Goal: Task Accomplishment & Management: Manage account settings

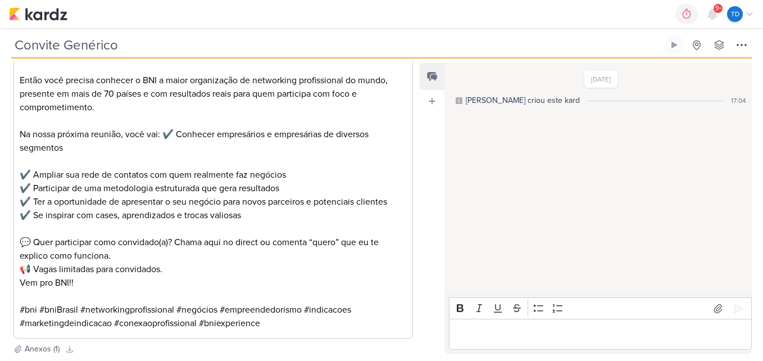
scroll to position [341, 0]
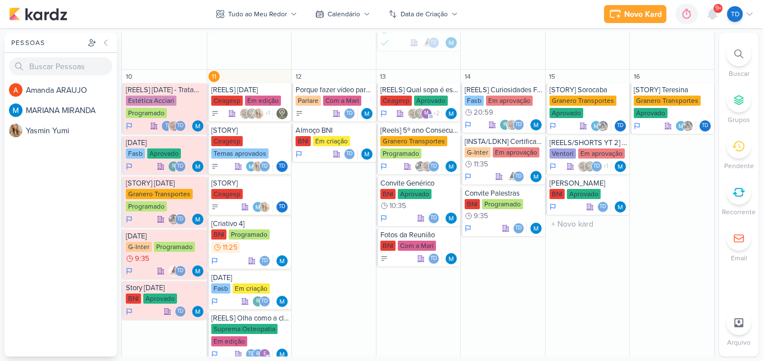
scroll to position [539, 0]
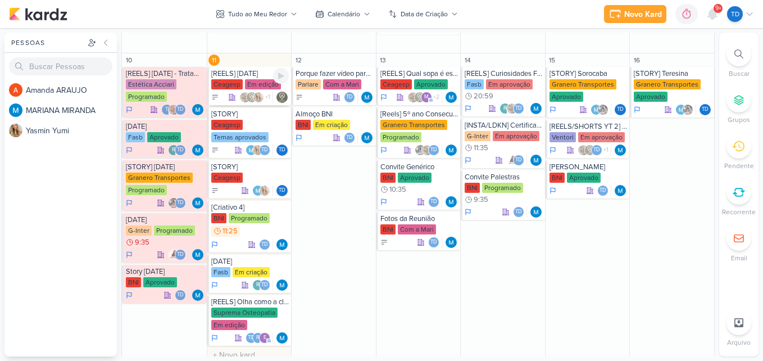
click at [257, 72] on div "[REELS] Dia do Garçom" at bounding box center [250, 73] width 78 height 9
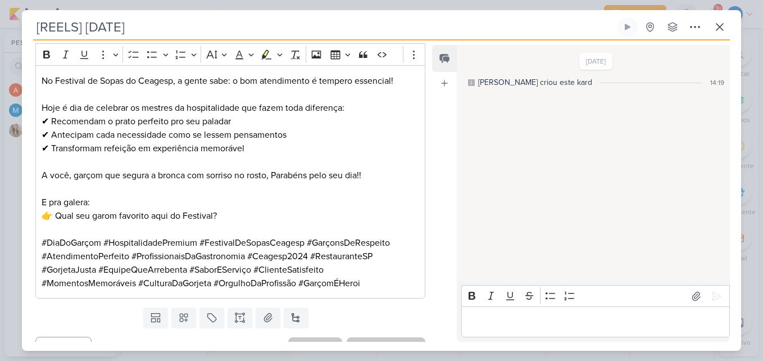
scroll to position [381, 0]
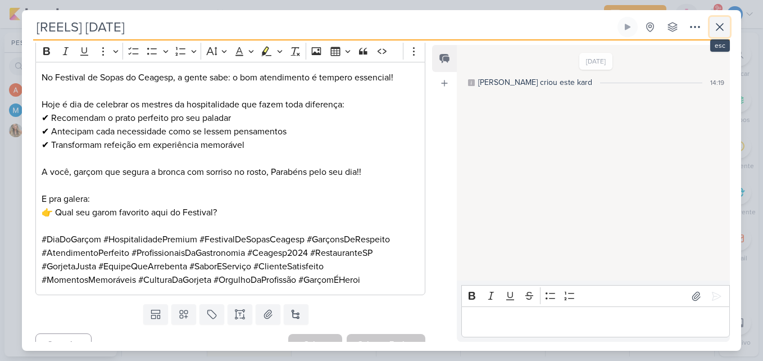
click at [724, 29] on icon at bounding box center [719, 26] width 13 height 13
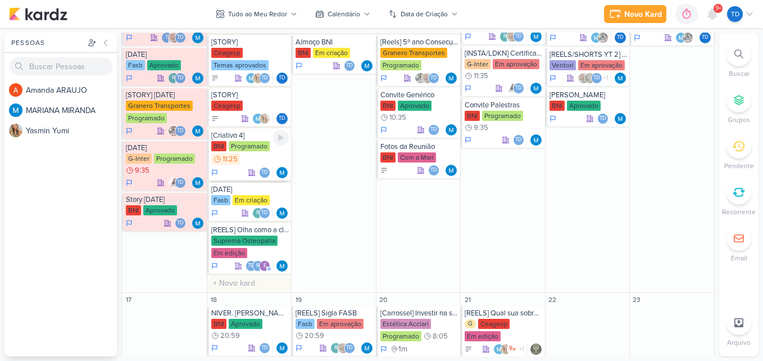
scroll to position [640, 0]
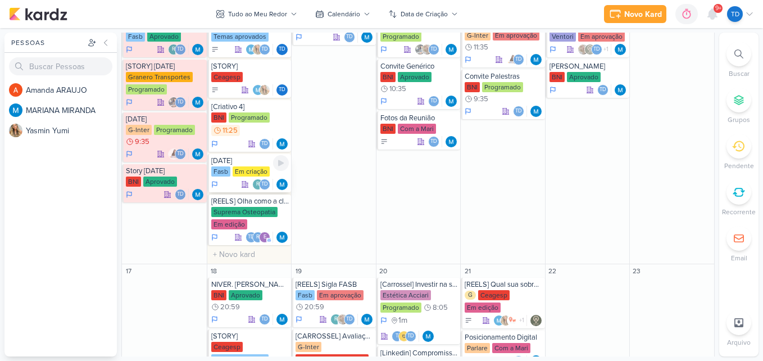
click at [258, 166] on div "Em criação" at bounding box center [251, 171] width 37 height 10
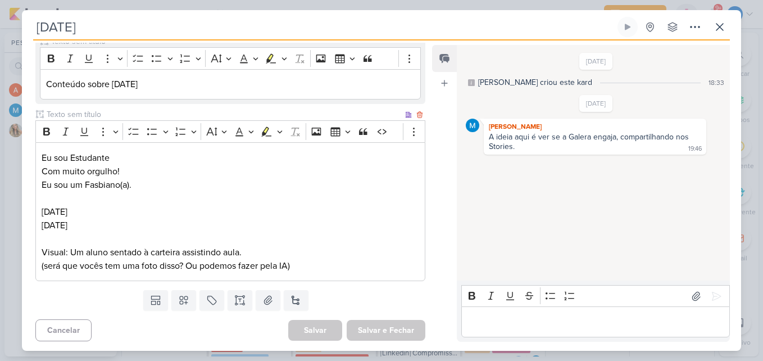
scroll to position [165, 0]
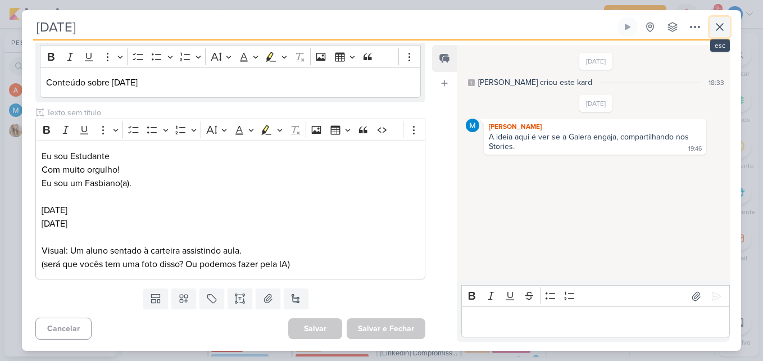
click at [724, 22] on icon at bounding box center [719, 26] width 13 height 13
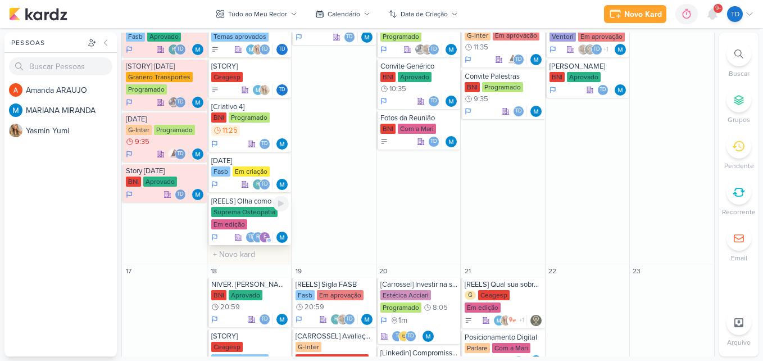
click at [256, 212] on div "Suprema Osteopatia" at bounding box center [244, 212] width 66 height 10
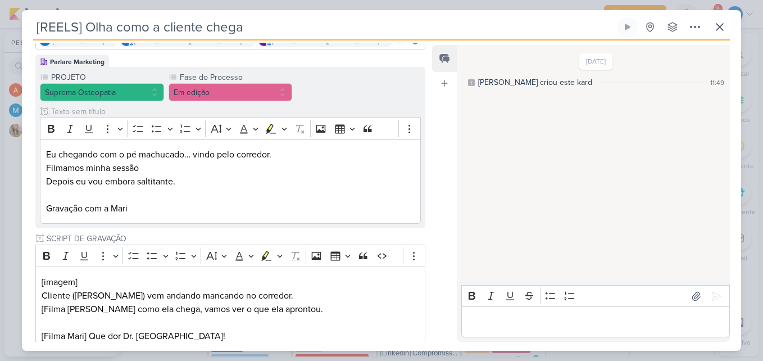
scroll to position [0, 0]
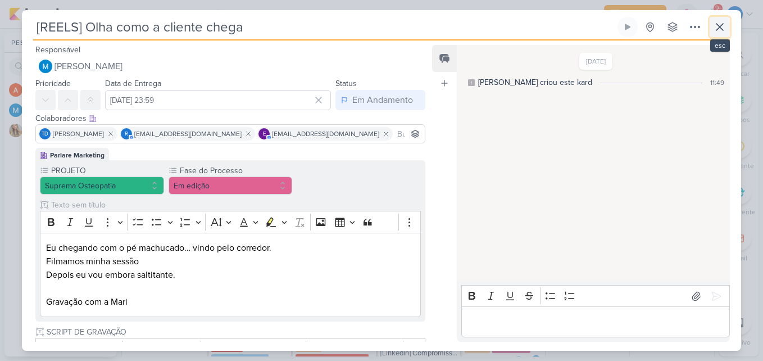
click at [715, 28] on icon at bounding box center [719, 26] width 13 height 13
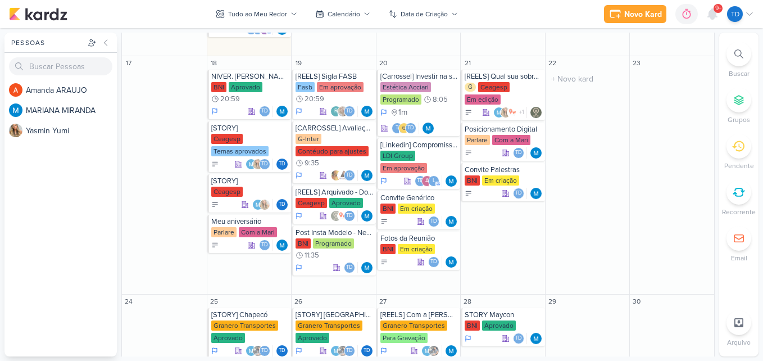
scroll to position [848, 0]
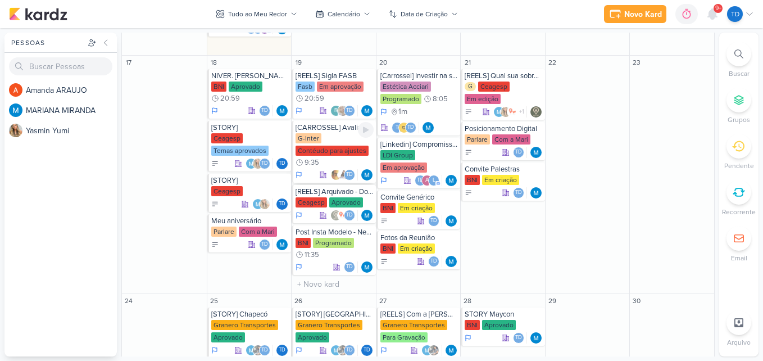
click at [331, 143] on div "G-Inter Contéudo para ajustes 9:35" at bounding box center [334, 150] width 78 height 35
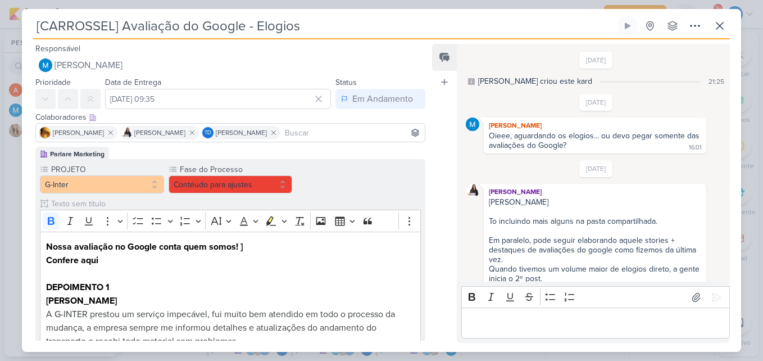
scroll to position [509, 0]
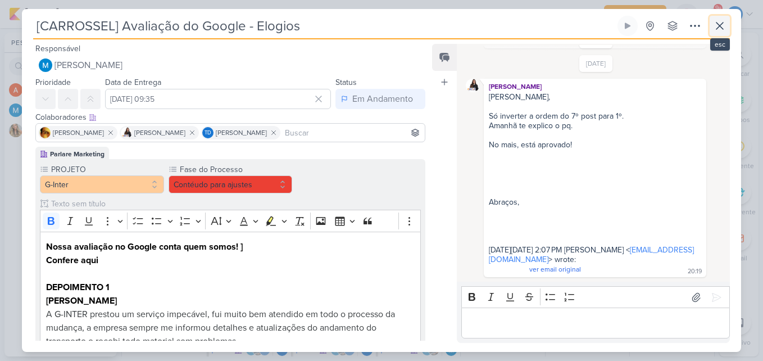
click at [718, 25] on icon at bounding box center [719, 25] width 7 height 7
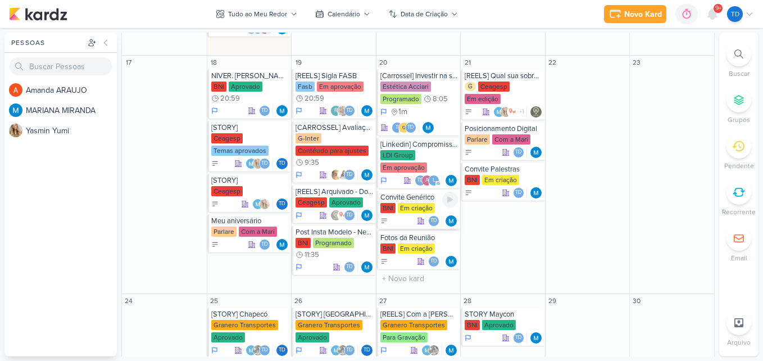
click at [410, 204] on div "Em criação" at bounding box center [416, 208] width 37 height 10
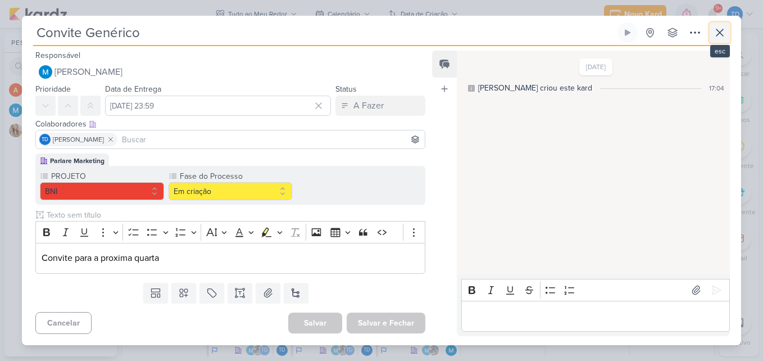
click at [722, 30] on icon at bounding box center [719, 32] width 7 height 7
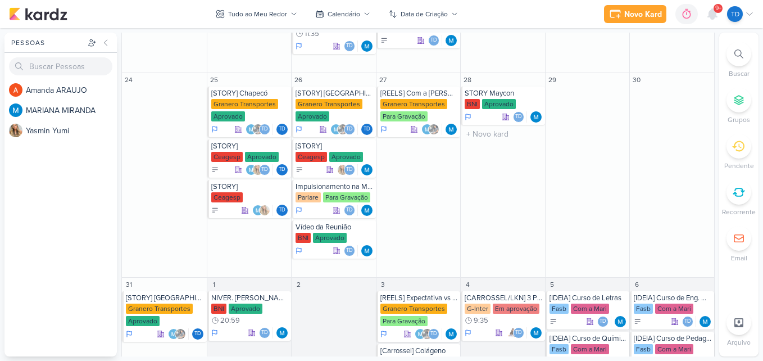
scroll to position [1142, 0]
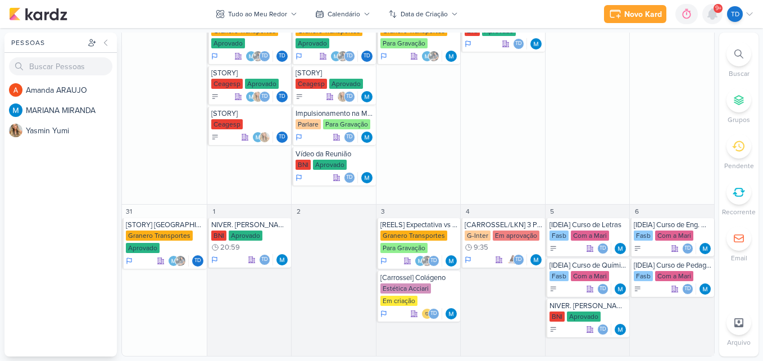
click at [714, 16] on icon at bounding box center [712, 14] width 9 height 10
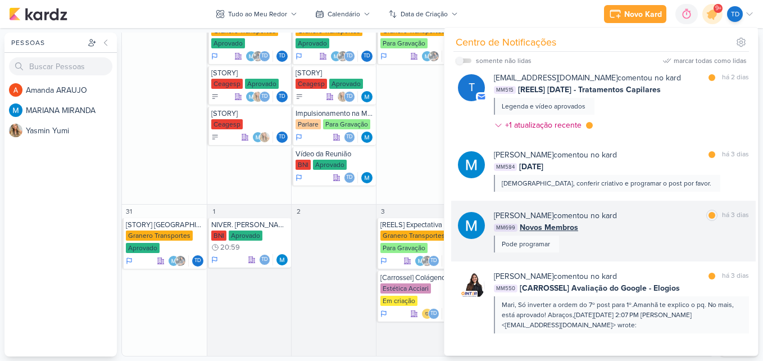
scroll to position [931, 0]
click at [656, 239] on div "MARIANA MIRANDA comentou no kard marcar como lida há 3 dias MM699 Novos Membros…" at bounding box center [621, 231] width 255 height 43
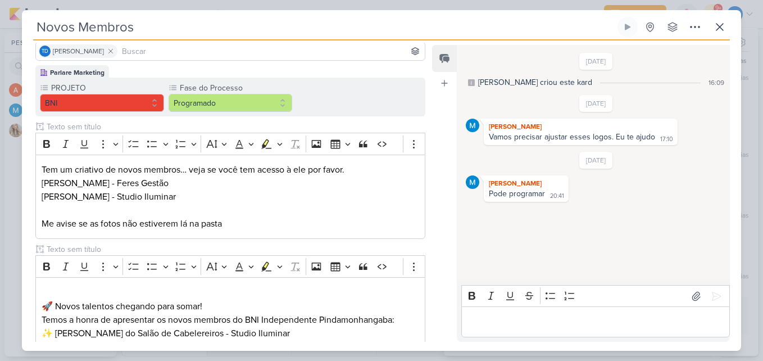
scroll to position [0, 0]
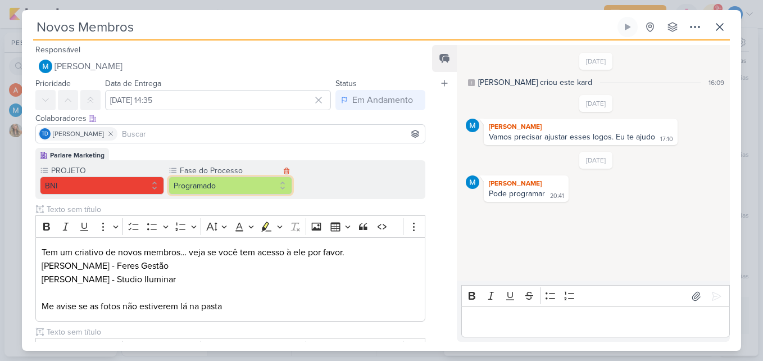
click at [261, 180] on button "Programado" at bounding box center [230, 185] width 124 height 18
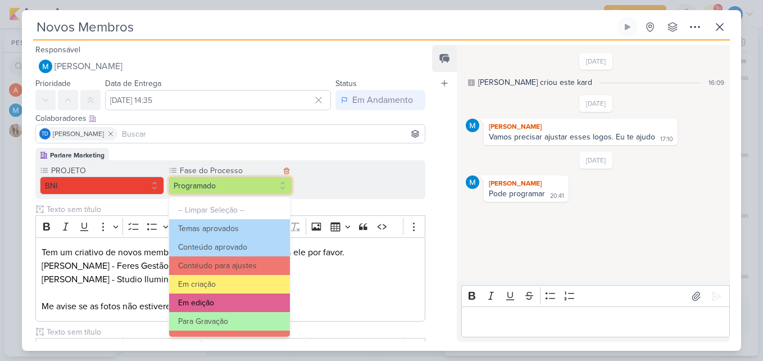
scroll to position [108, 0]
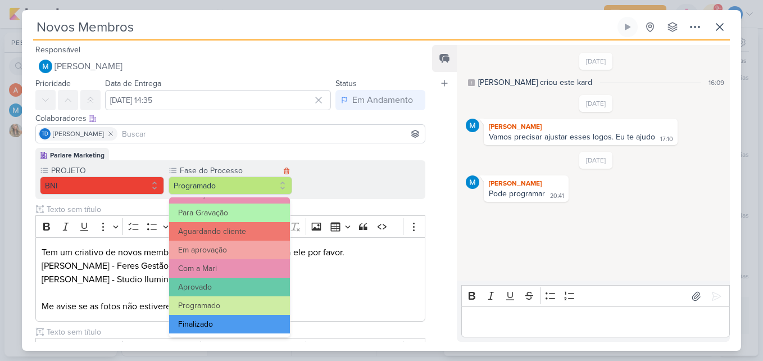
click at [250, 318] on button "Finalizado" at bounding box center [229, 323] width 121 height 19
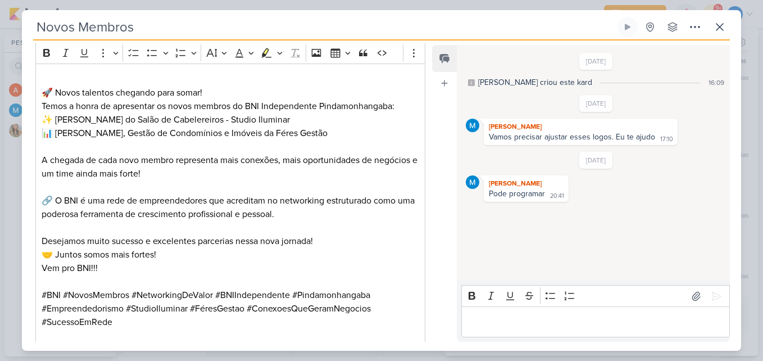
scroll to position [433, 0]
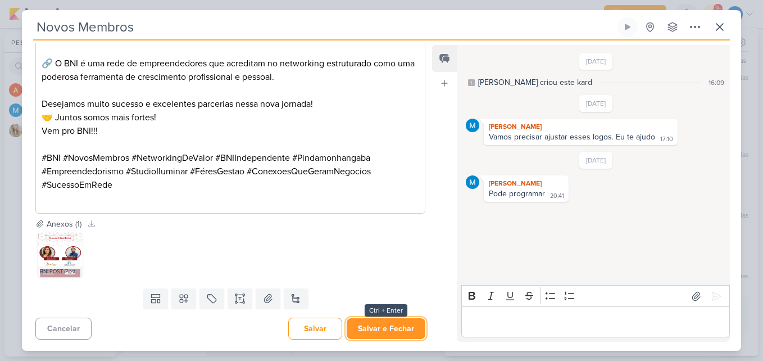
click at [400, 329] on button "Salvar e Fechar" at bounding box center [386, 328] width 79 height 21
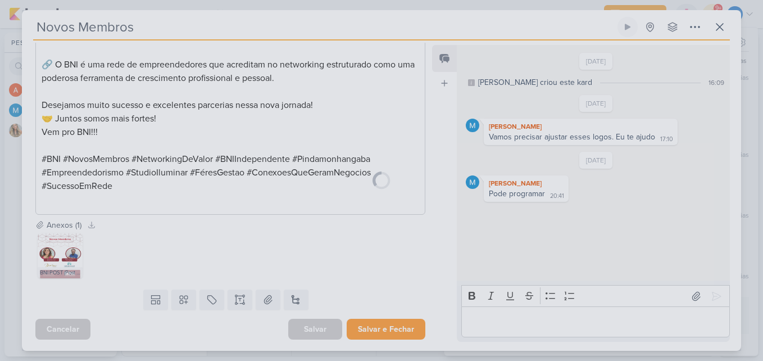
scroll to position [432, 0]
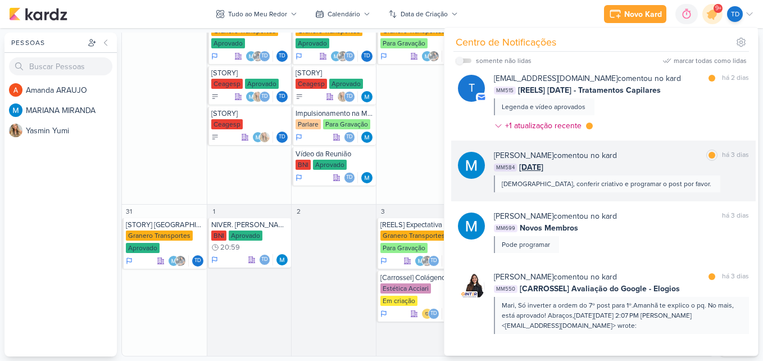
click at [672, 161] on div "MM584 Dia dos Pais" at bounding box center [621, 167] width 255 height 12
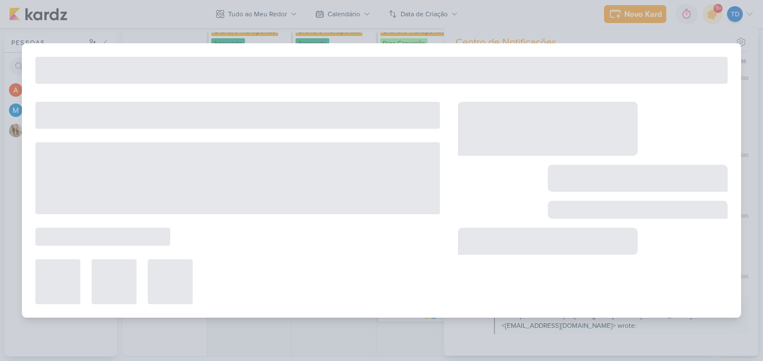
type input "Dia dos Pais"
type input "10 de agosto de 2025 às 09:35"
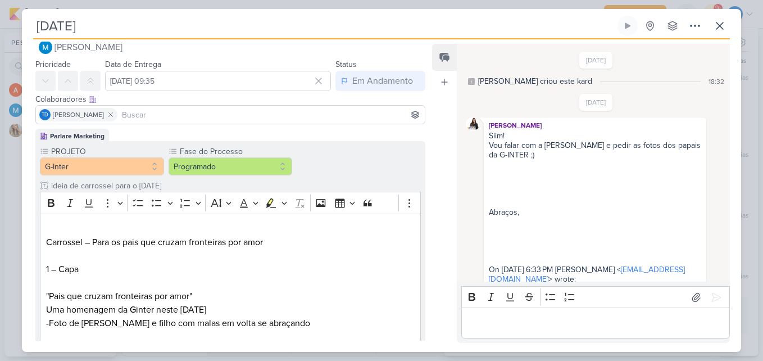
scroll to position [1164, 0]
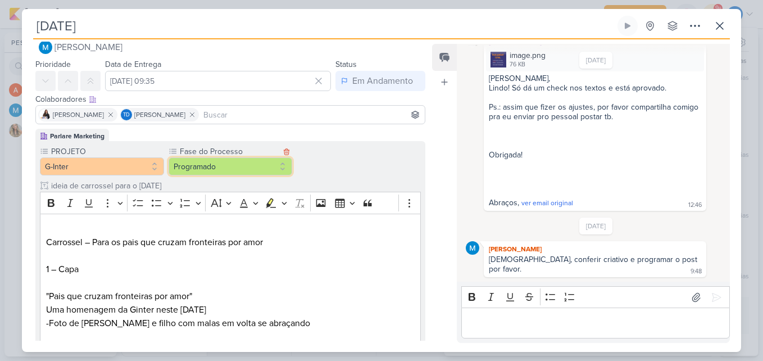
click at [283, 171] on button "Programado" at bounding box center [230, 166] width 124 height 18
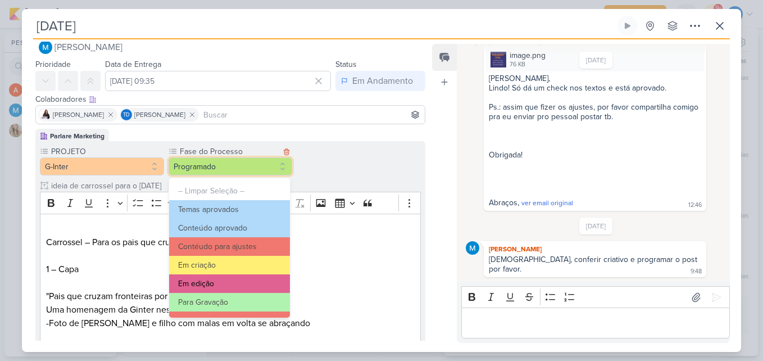
scroll to position [108, 0]
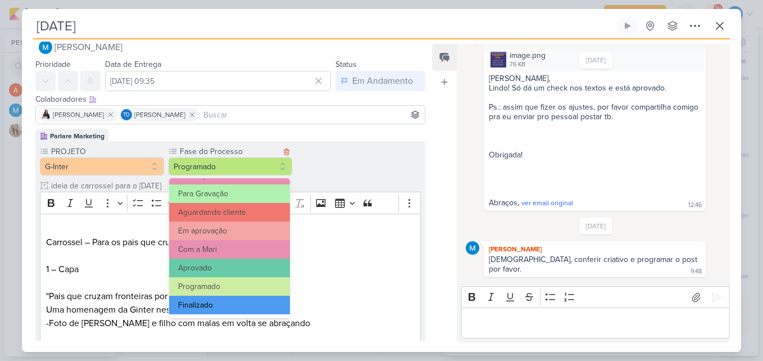
click at [233, 299] on button "Finalizado" at bounding box center [229, 304] width 121 height 19
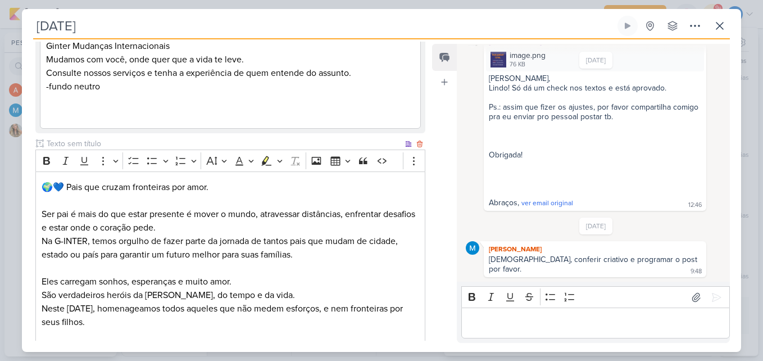
scroll to position [945, 0]
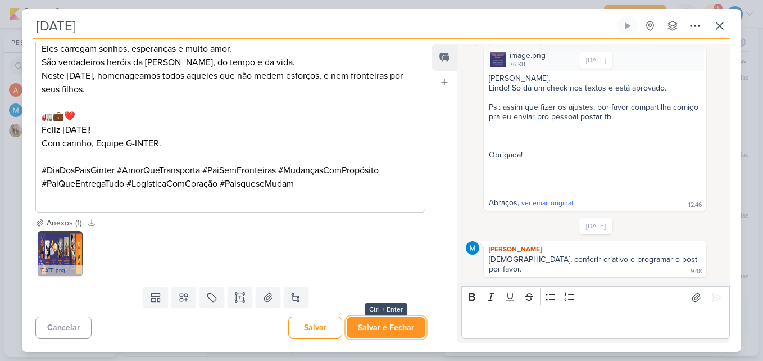
click at [384, 331] on button "Salvar e Fechar" at bounding box center [386, 327] width 79 height 21
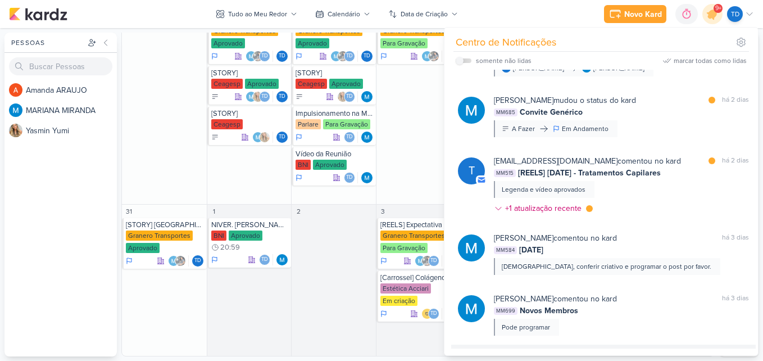
scroll to position [802, 0]
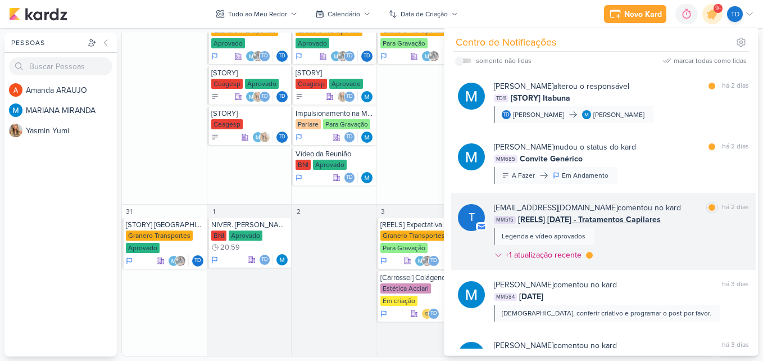
click at [660, 224] on span "[REELS] Dia dos Pais - Tratamentos Capilares" at bounding box center [589, 219] width 143 height 12
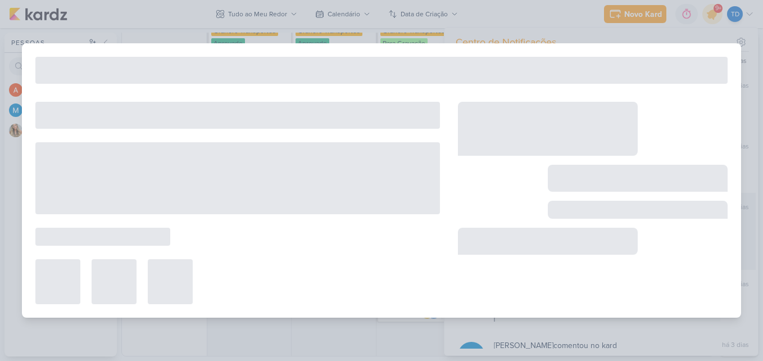
type input "[REELS] Dia dos Pais - Tratamentos Capilares"
type input "10 de agosto de 2025 às 23:59"
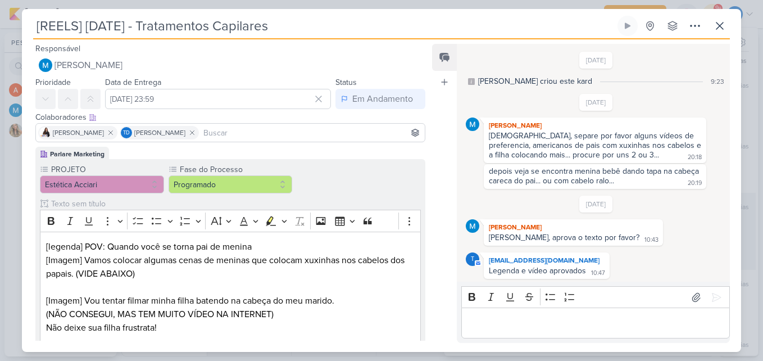
scroll to position [2, 0]
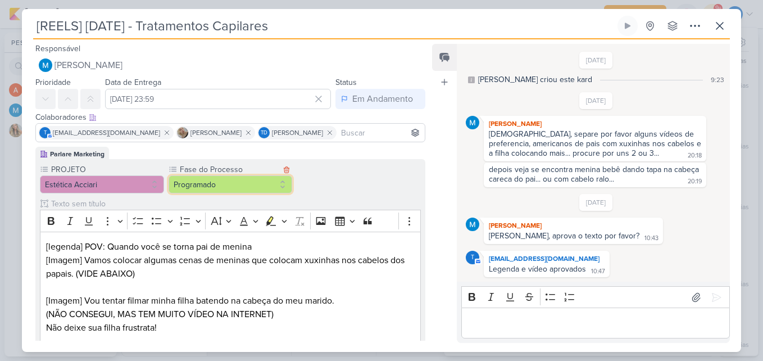
click at [270, 192] on button "Programado" at bounding box center [230, 184] width 124 height 18
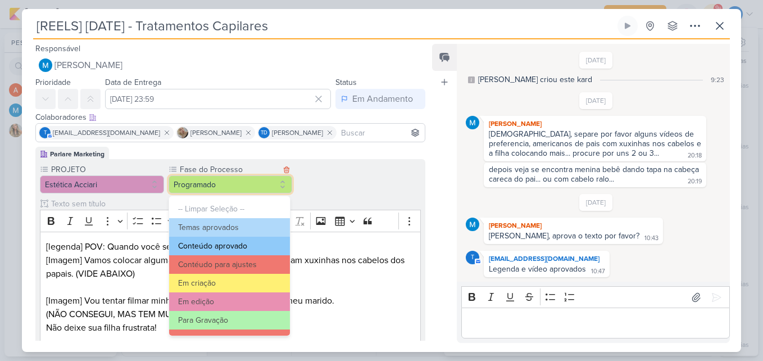
scroll to position [108, 0]
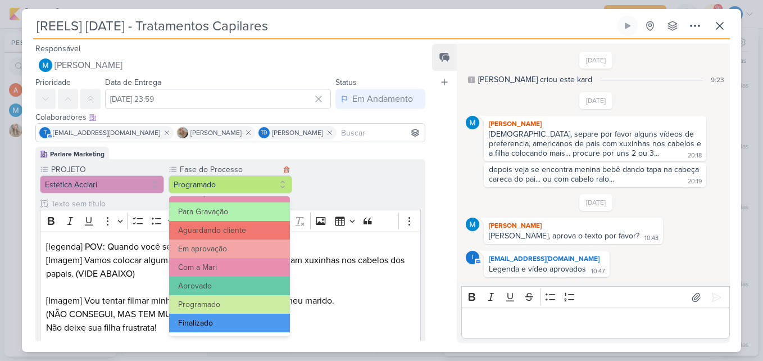
click at [247, 324] on button "Finalizado" at bounding box center [229, 322] width 121 height 19
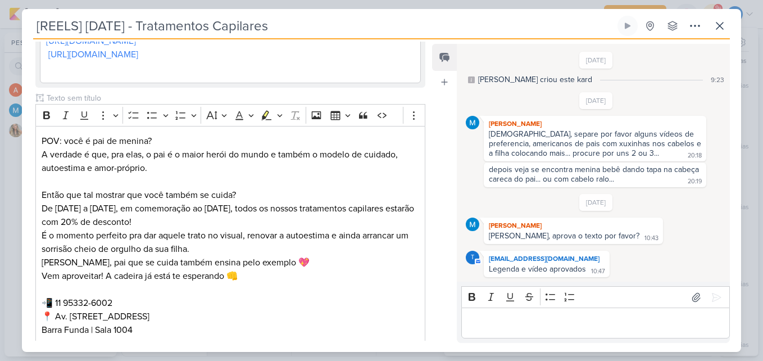
scroll to position [734, 0]
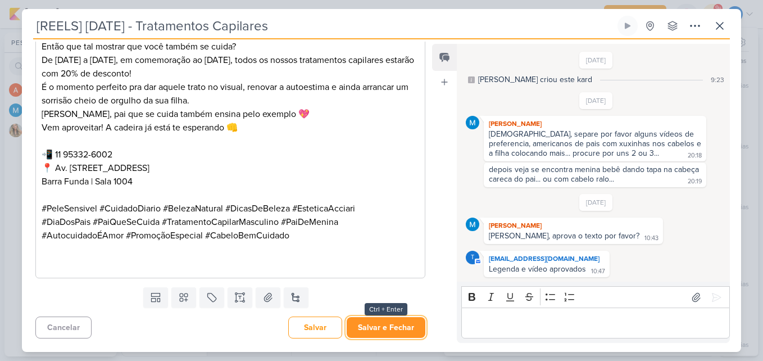
click at [389, 327] on button "Salvar e Fechar" at bounding box center [386, 327] width 79 height 21
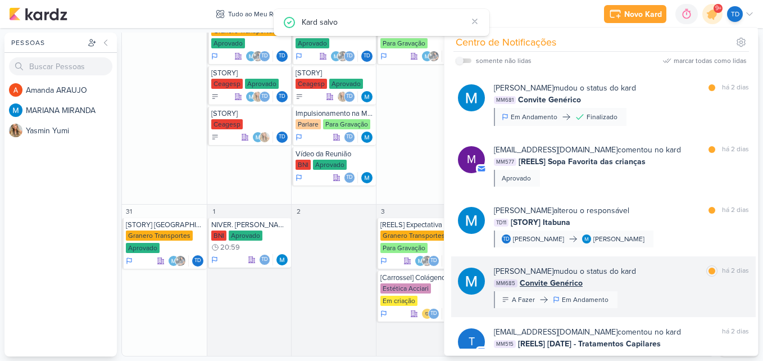
scroll to position [677, 0]
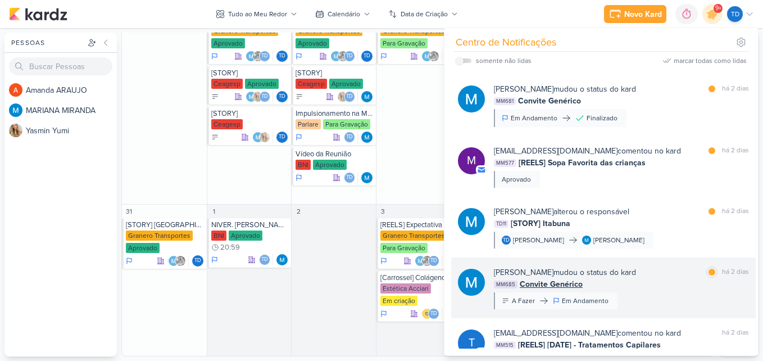
click at [679, 292] on div "MARIANA MIRANDA mudou o status do kard marcar como lida há 2 dias MM685 Convite…" at bounding box center [621, 287] width 255 height 43
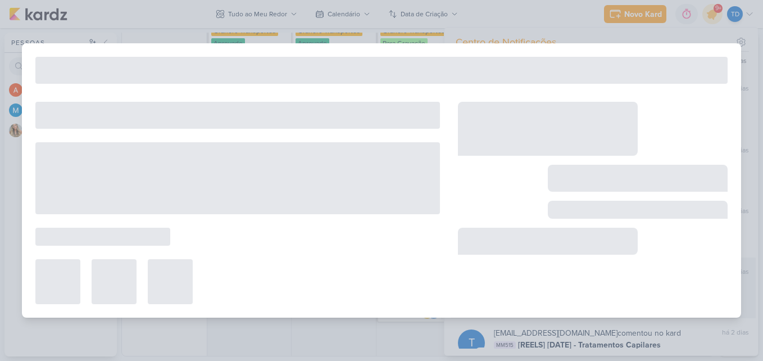
type input "Convite Genérico"
type input "13 de agosto de 2025 às 10:35"
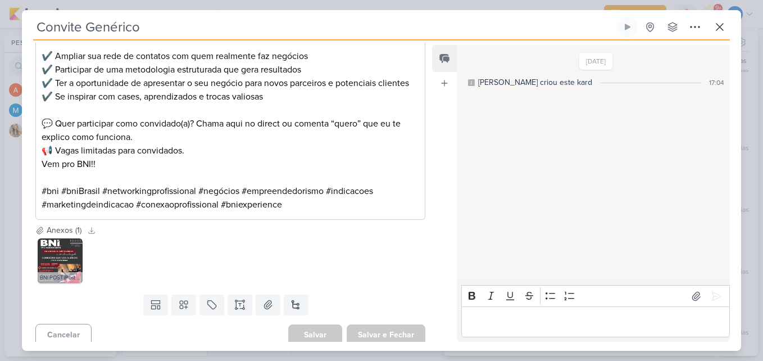
scroll to position [337, 0]
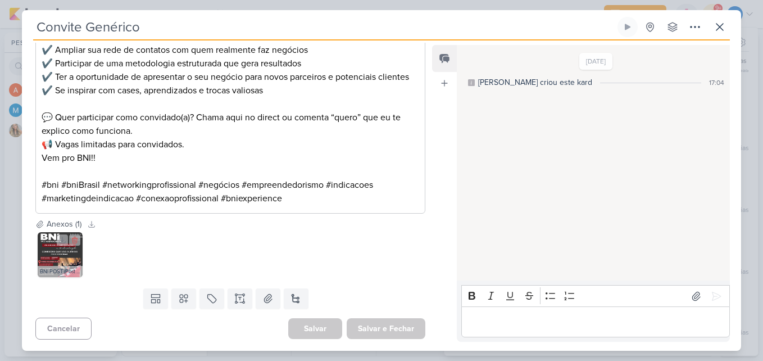
click at [42, 254] on img at bounding box center [60, 254] width 45 height 45
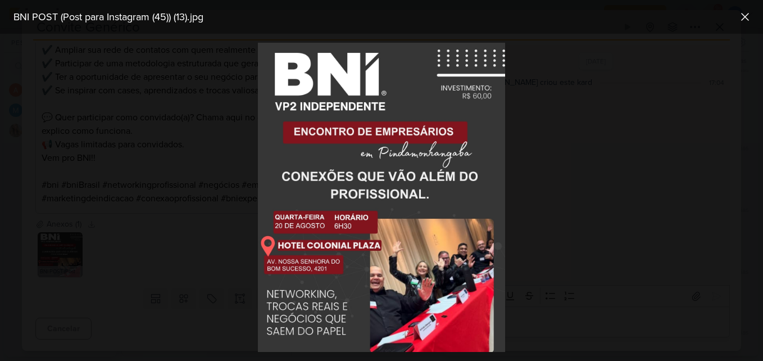
click at [200, 241] on div at bounding box center [381, 197] width 763 height 327
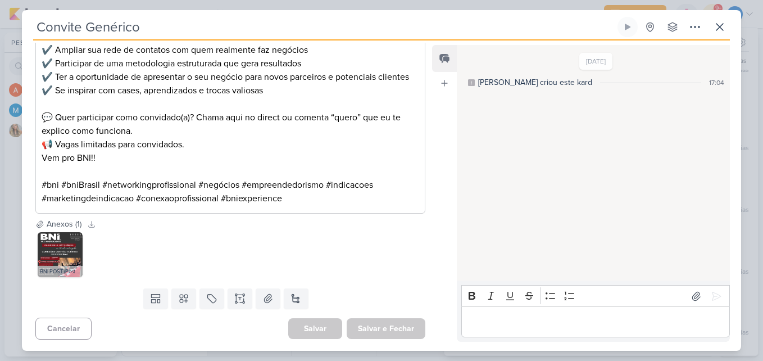
scroll to position [0, 0]
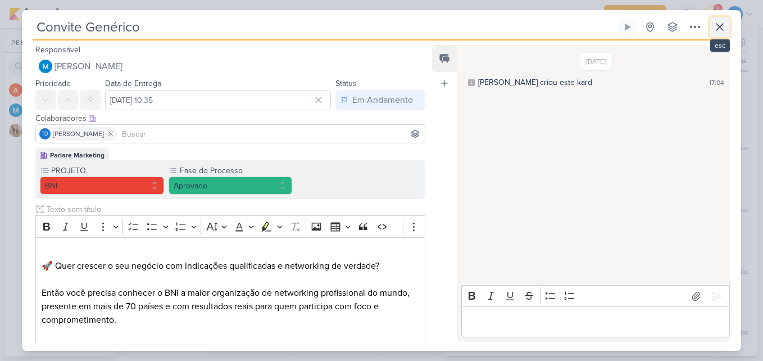
click at [726, 30] on icon at bounding box center [719, 26] width 13 height 13
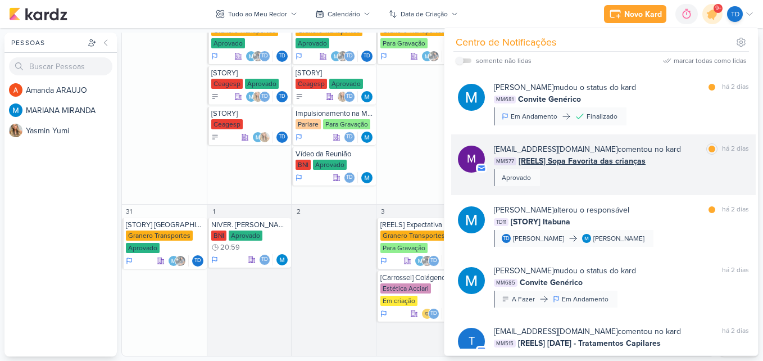
scroll to position [796, 0]
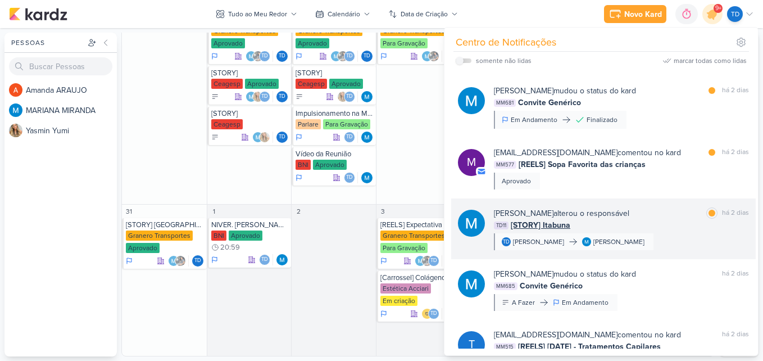
click at [662, 224] on div "TD11 [STORY] Itabuna" at bounding box center [621, 225] width 255 height 12
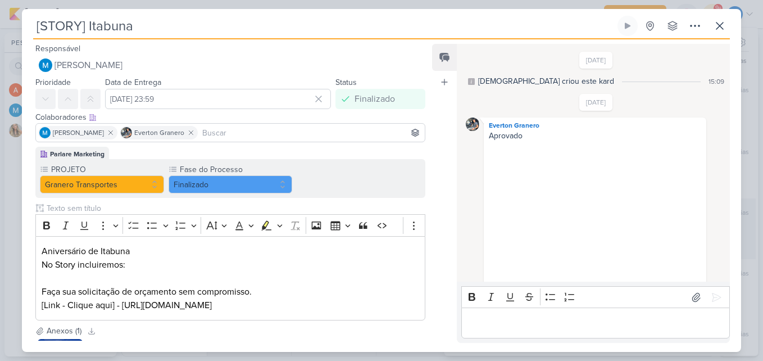
scroll to position [172, 0]
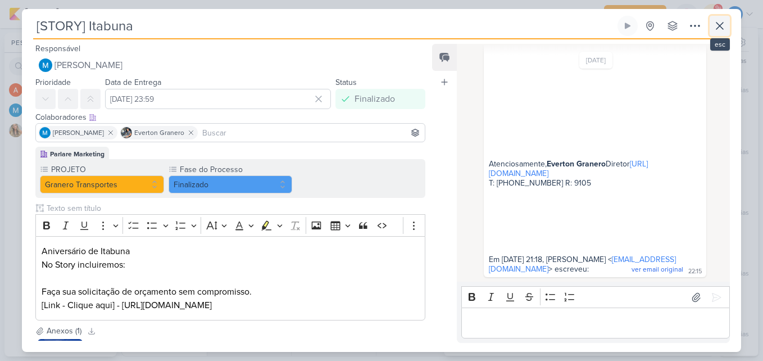
click at [719, 28] on icon at bounding box center [719, 25] width 13 height 13
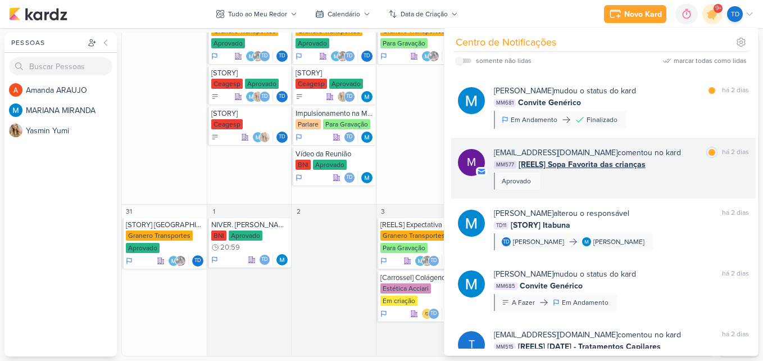
click at [684, 165] on div "MM577 [REELS] Sopa Favorita das crianças" at bounding box center [621, 164] width 255 height 12
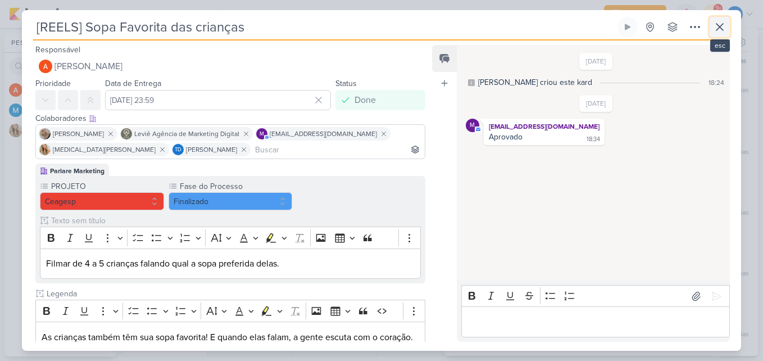
click at [727, 37] on button at bounding box center [719, 27] width 20 height 20
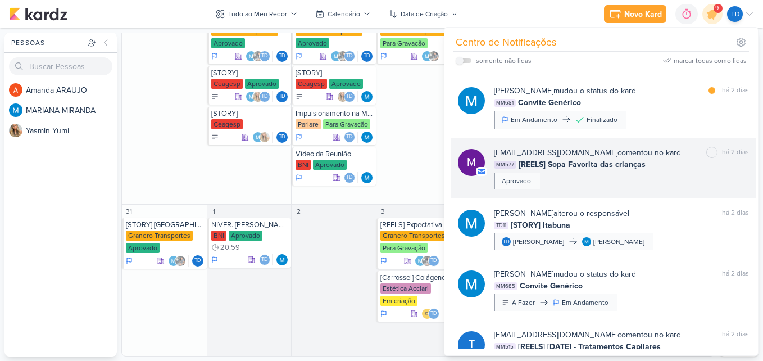
click at [651, 158] on div "MM577 [REELS] Sopa Favorita das crianças" at bounding box center [621, 164] width 255 height 12
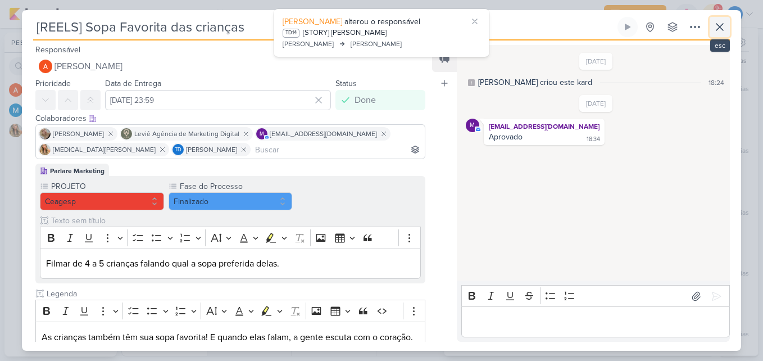
click at [722, 23] on icon at bounding box center [719, 26] width 13 height 13
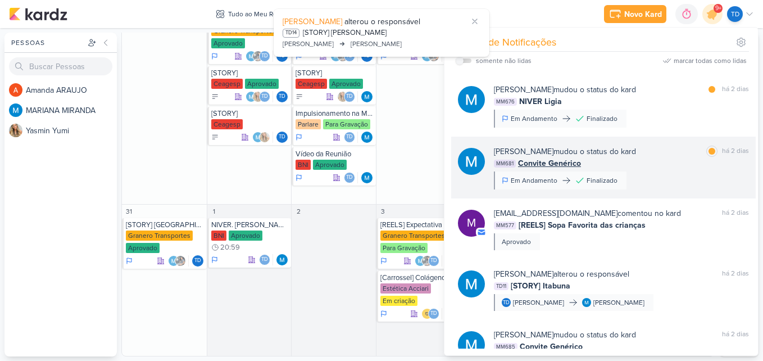
click at [664, 161] on div "MM681 Convite Genérico" at bounding box center [621, 163] width 255 height 12
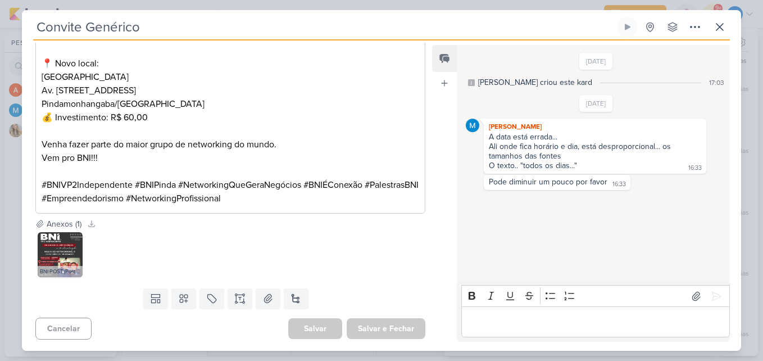
scroll to position [0, 0]
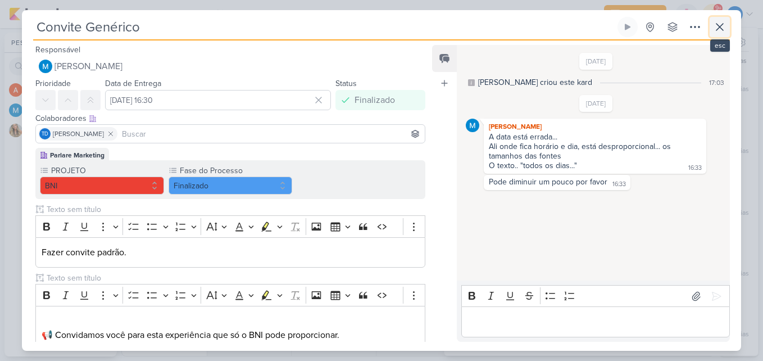
click at [727, 26] on button at bounding box center [719, 27] width 20 height 20
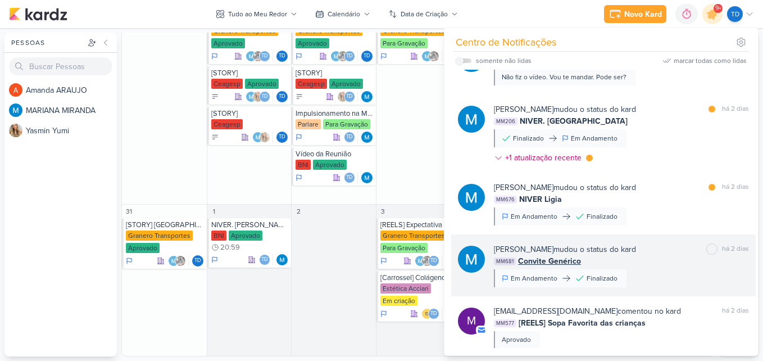
scroll to position [698, 0]
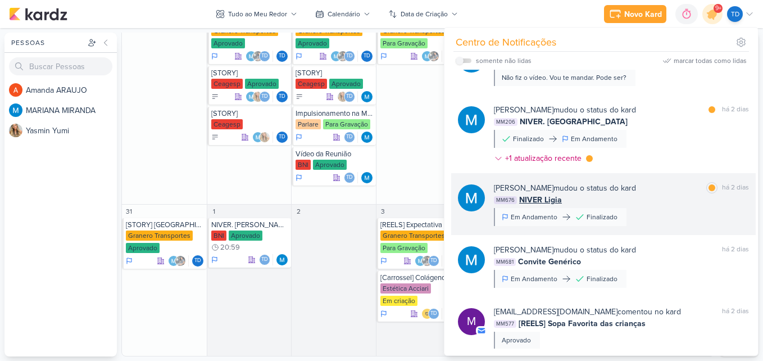
click at [678, 200] on div "MM676 NIVER Ligia" at bounding box center [621, 200] width 255 height 12
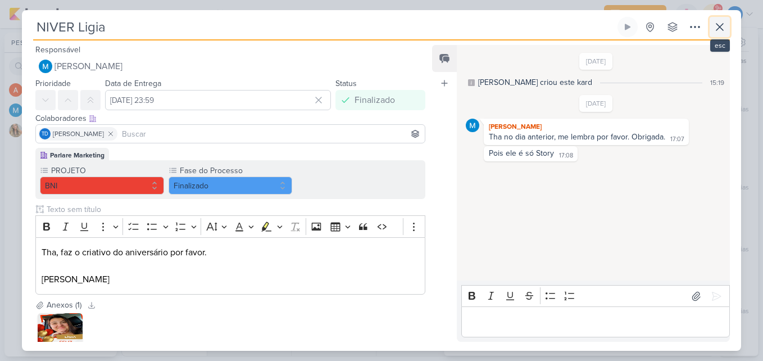
click at [726, 17] on button at bounding box center [719, 27] width 20 height 20
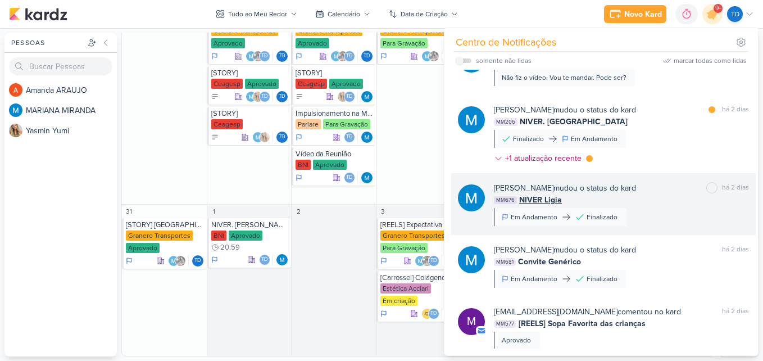
click at [674, 187] on div "MARIANA MIRANDA mudou o status do kard marcar como não lida há 2 dias" at bounding box center [621, 188] width 255 height 12
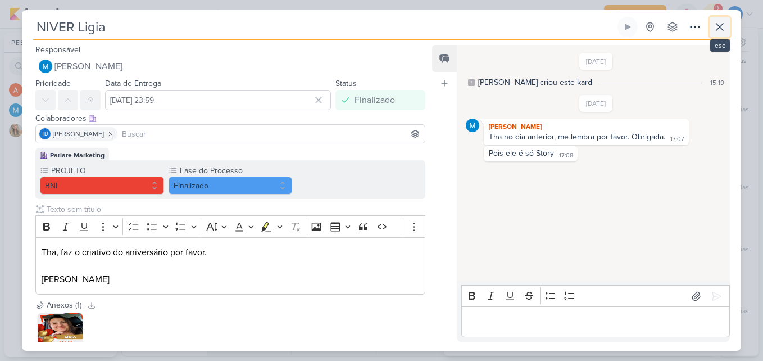
click at [724, 20] on button at bounding box center [719, 27] width 20 height 20
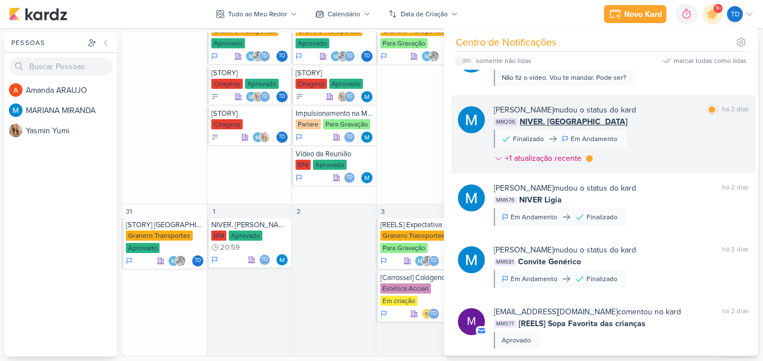
click at [686, 114] on div "MARIANA MIRANDA mudou o status do kard marcar como lida há 2 dias" at bounding box center [621, 110] width 255 height 12
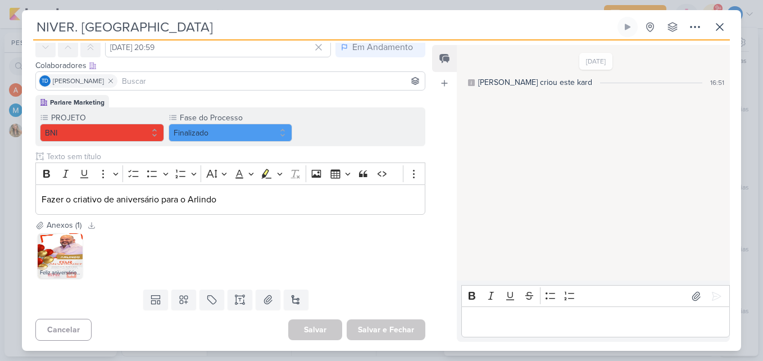
scroll to position [54, 0]
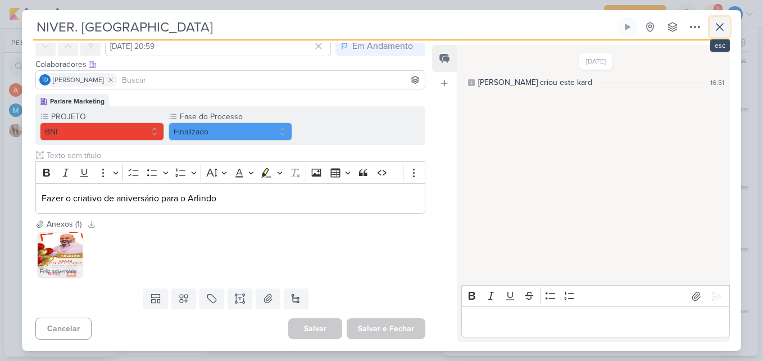
click at [712, 29] on button at bounding box center [719, 27] width 20 height 20
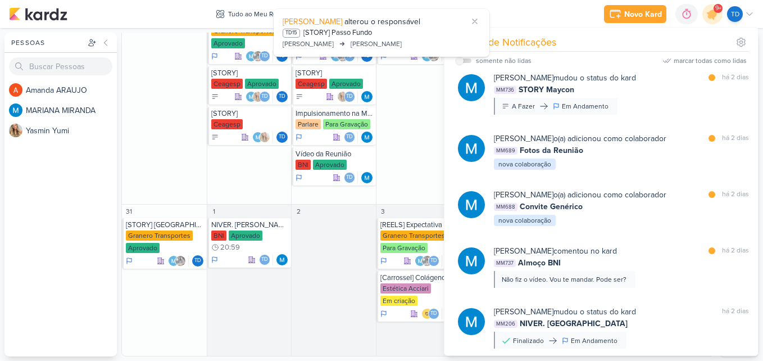
scroll to position [555, 0]
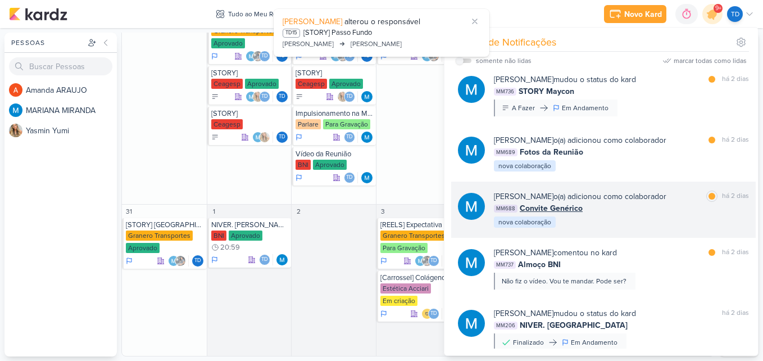
click at [649, 200] on div "MARIANA MIRANDA o(a) adicionou como colaborador" at bounding box center [580, 196] width 172 height 12
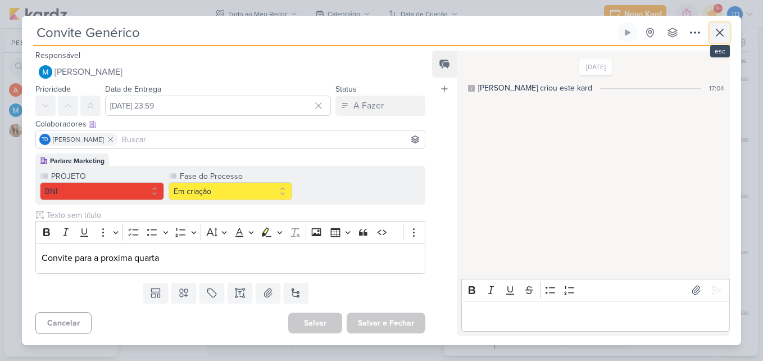
click at [721, 31] on icon at bounding box center [719, 32] width 13 height 13
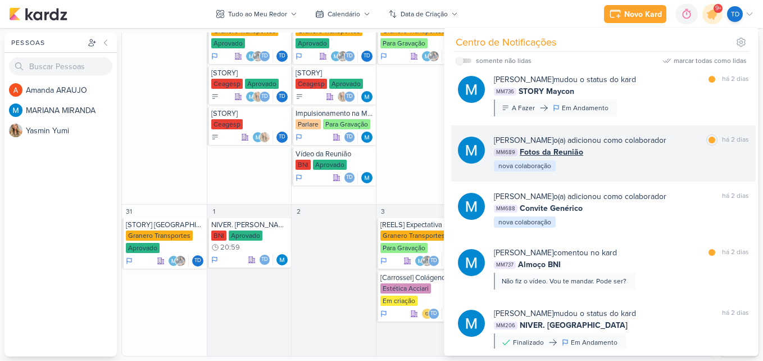
click at [682, 151] on div "MM689 Fotos da Reunião" at bounding box center [621, 152] width 255 height 12
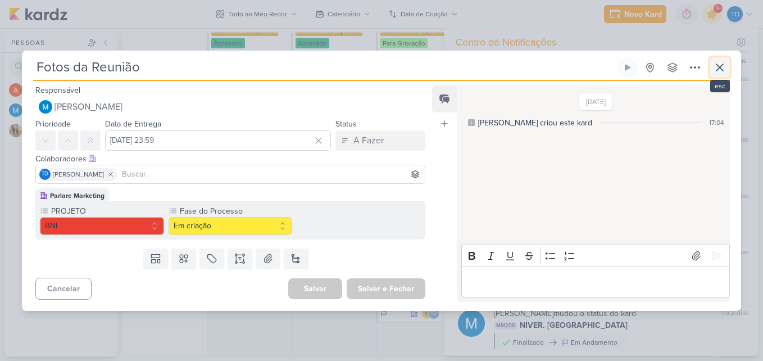
click at [718, 65] on icon at bounding box center [719, 67] width 13 height 13
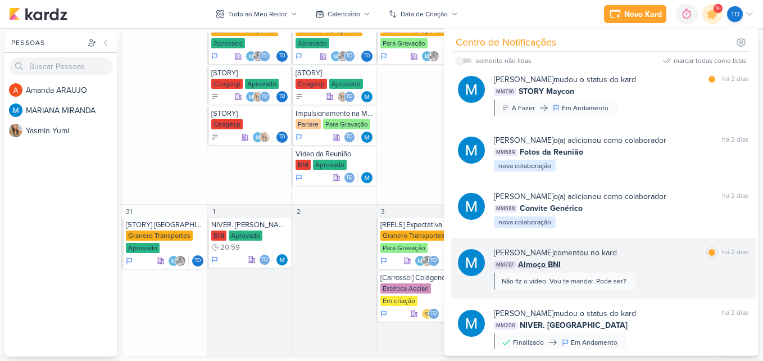
click at [668, 252] on div "MARIANA MIRANDA comentou no kard marcar como lida há 2 dias" at bounding box center [621, 253] width 255 height 12
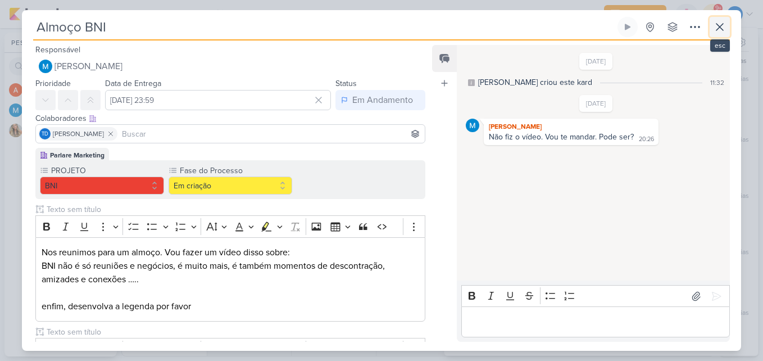
click at [721, 25] on icon at bounding box center [719, 26] width 13 height 13
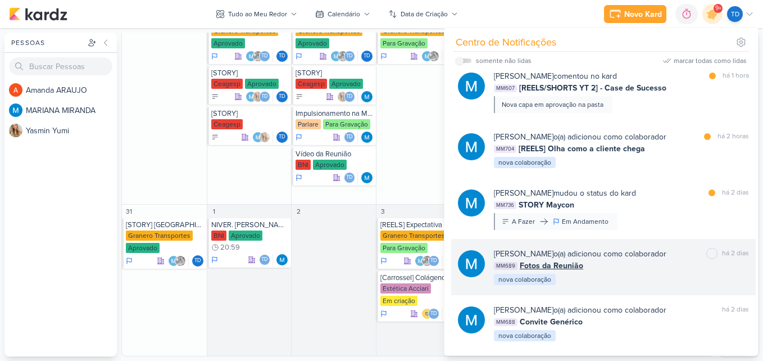
scroll to position [441, 0]
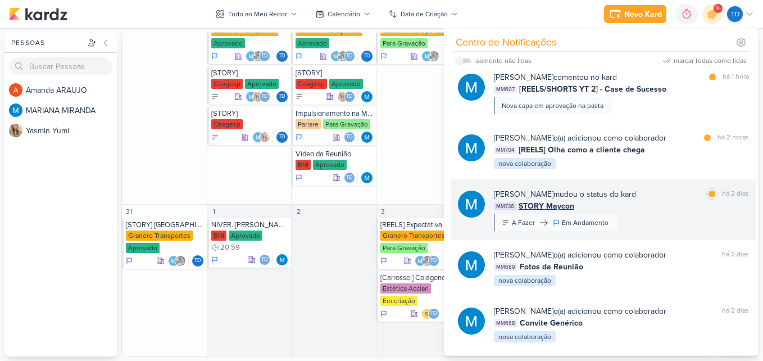
click at [677, 216] on div "MARIANA MIRANDA mudou o status do kard marcar como lida há 2 dias MM736 STORY M…" at bounding box center [621, 209] width 255 height 43
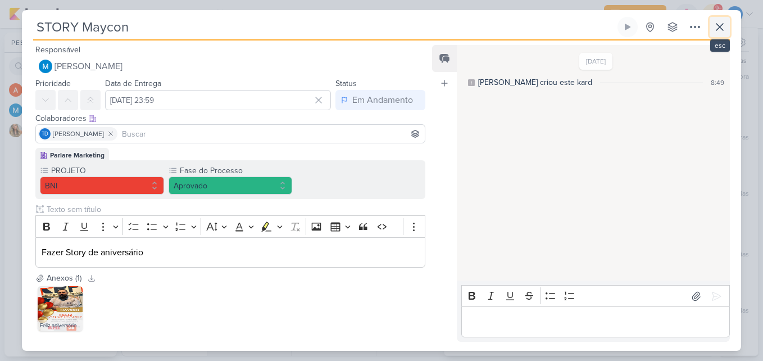
click at [715, 31] on icon at bounding box center [719, 26] width 13 height 13
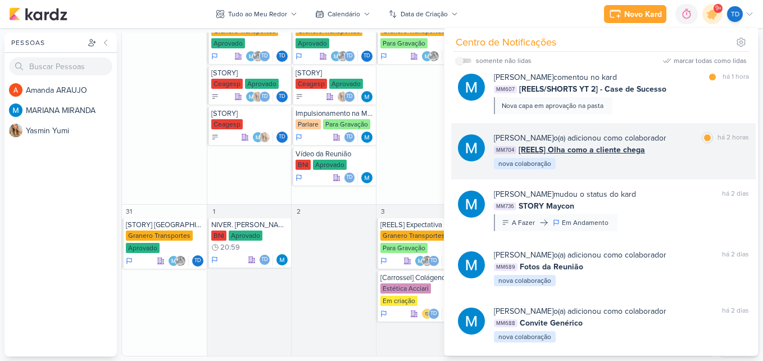
click at [665, 151] on div "MM704 [REELS] Olha como a cliente chega" at bounding box center [621, 150] width 255 height 12
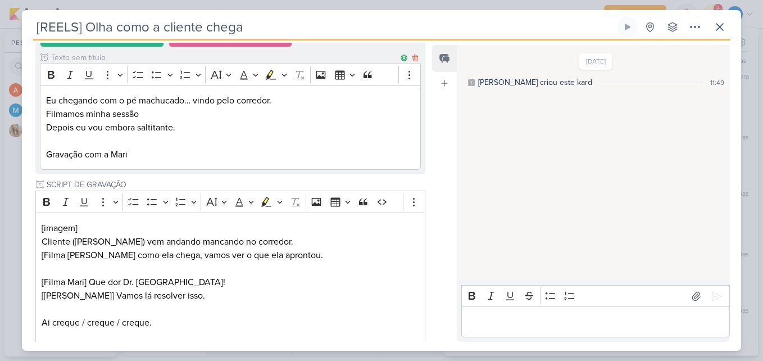
scroll to position [0, 0]
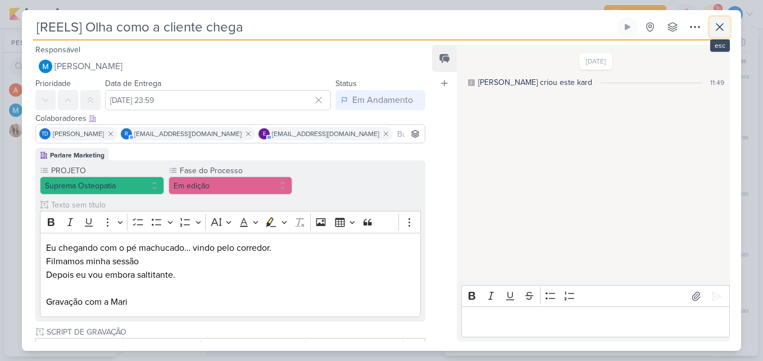
click at [710, 30] on button at bounding box center [719, 27] width 20 height 20
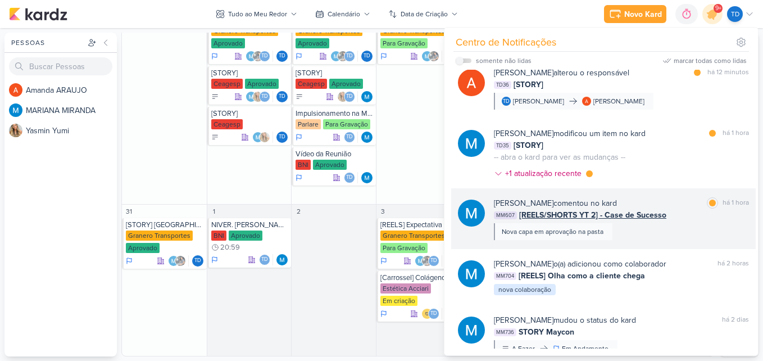
scroll to position [303, 0]
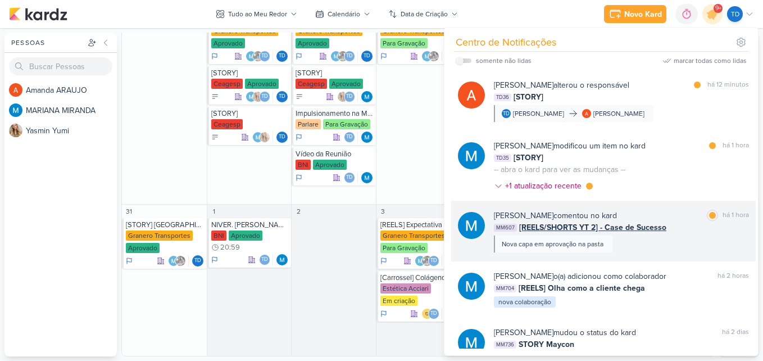
click at [686, 236] on div "MARIANA MIRANDA comentou no kard marcar como lida há 1 hora MM607 [REELS/SHORTS…" at bounding box center [621, 230] width 255 height 43
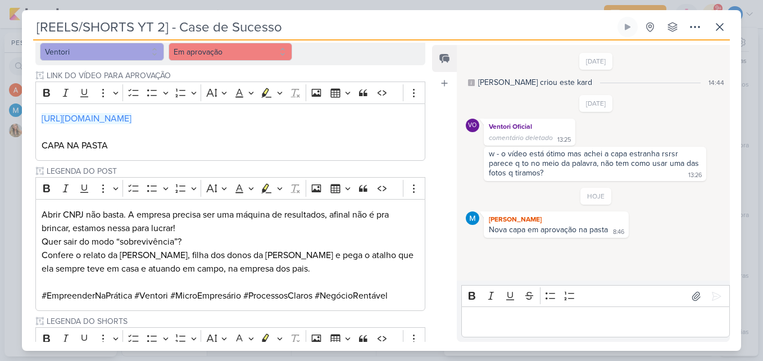
scroll to position [147, 0]
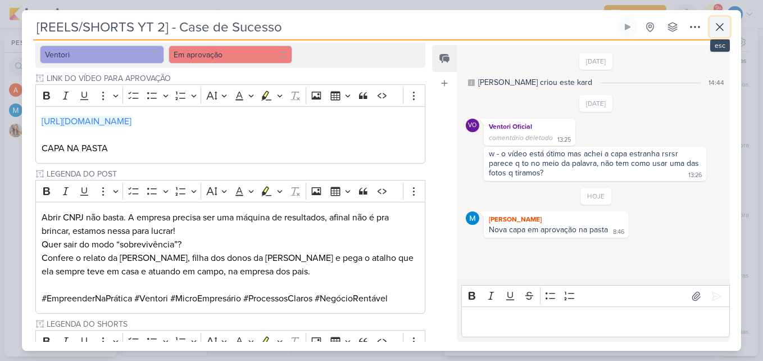
click at [724, 28] on icon at bounding box center [719, 26] width 13 height 13
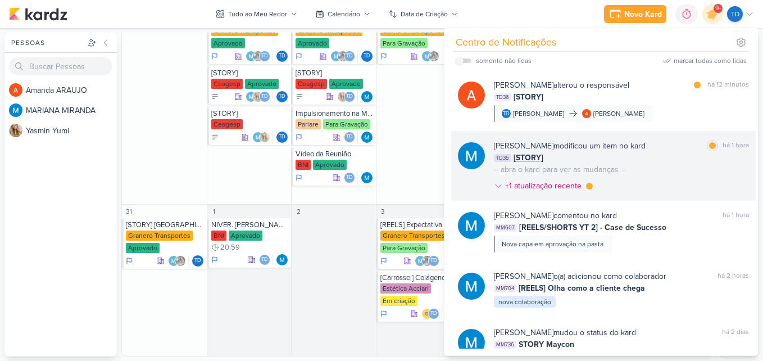
click at [659, 173] on div "MARIANA MIRANDA modificou um item no kard marcar como lida há 1 hora TD35 [STOR…" at bounding box center [621, 168] width 255 height 56
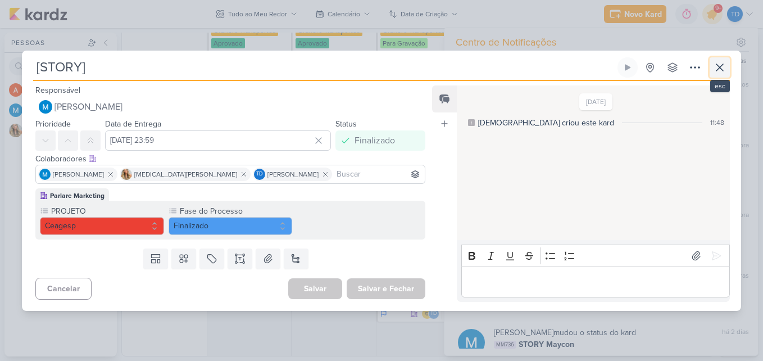
click at [725, 70] on icon at bounding box center [719, 67] width 13 height 13
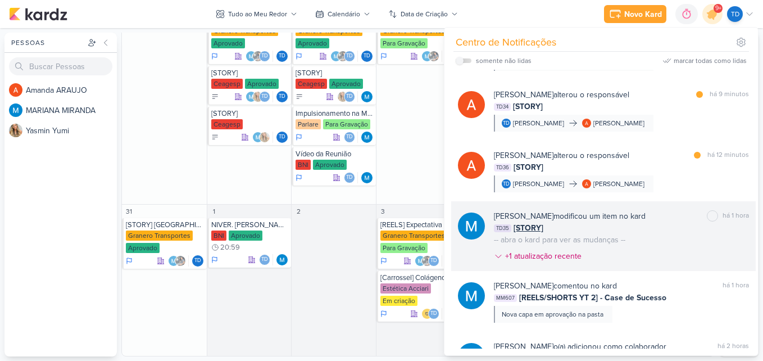
scroll to position [224, 0]
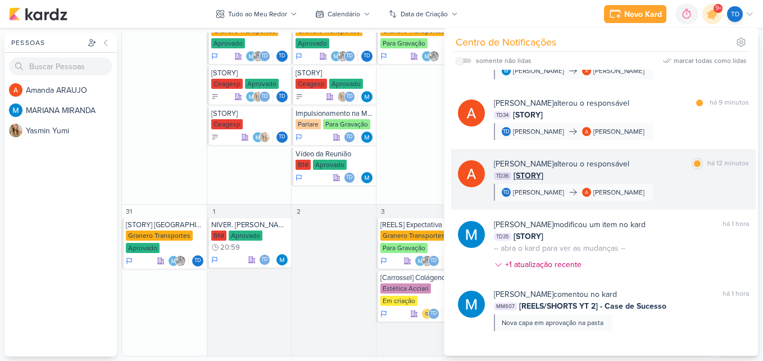
click at [674, 176] on div "TD36 [STORY]" at bounding box center [621, 176] width 255 height 12
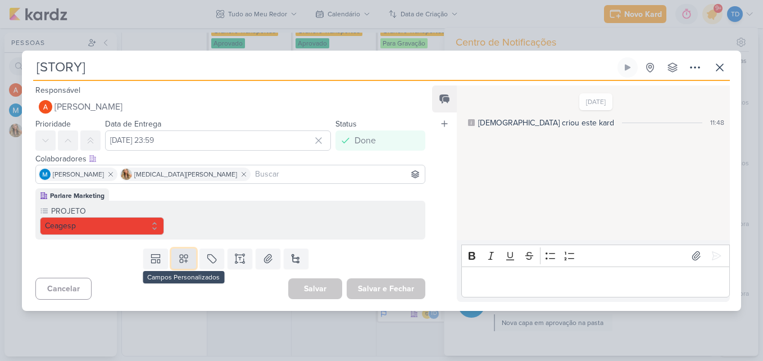
click at [175, 262] on button at bounding box center [183, 258] width 25 height 20
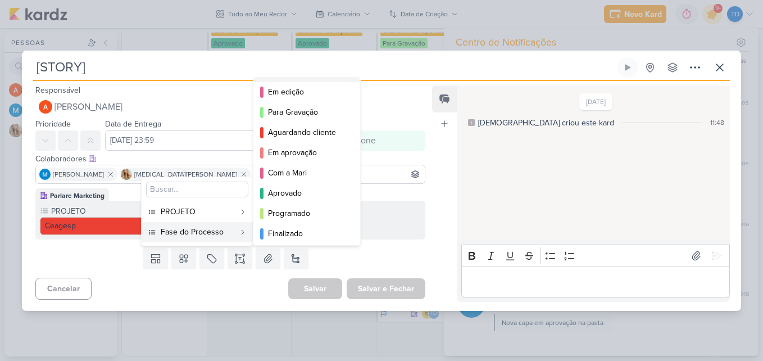
scroll to position [82, 0]
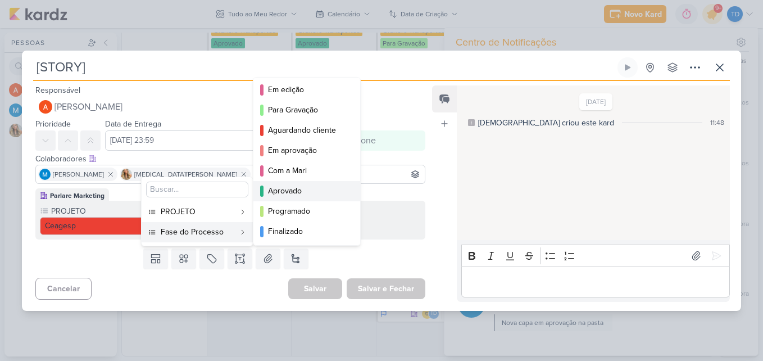
click at [293, 188] on div "Aprovado" at bounding box center [307, 191] width 79 height 12
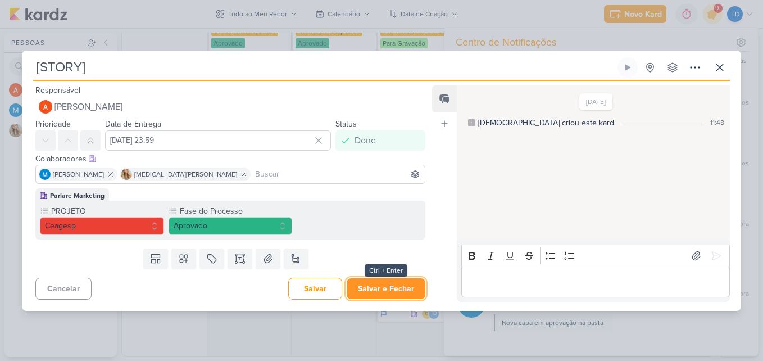
click at [405, 291] on button "Salvar e Fechar" at bounding box center [386, 288] width 79 height 21
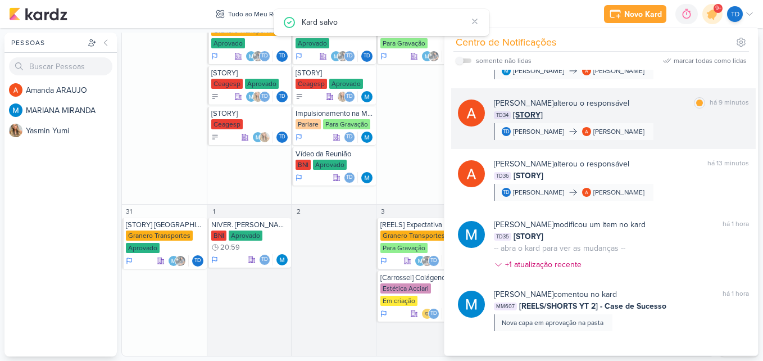
click at [657, 116] on div "TD34 [STORY]" at bounding box center [621, 115] width 255 height 12
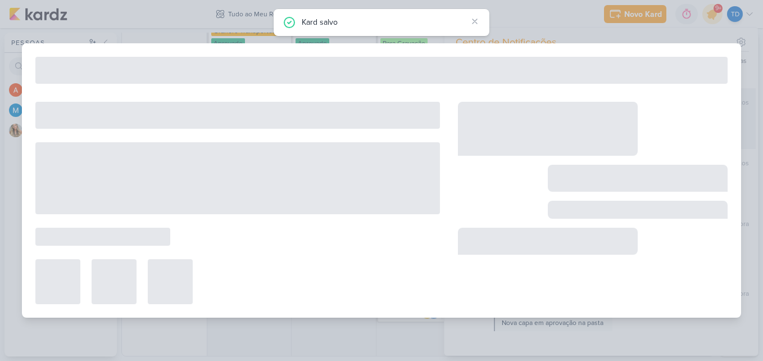
type input "21 de julho de 2025 às 23:59"
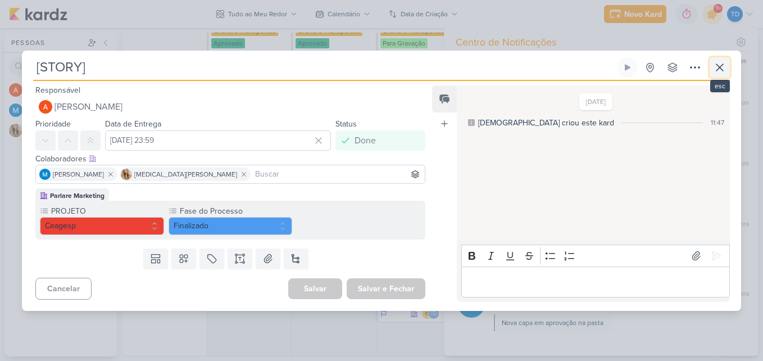
click at [721, 68] on icon at bounding box center [719, 67] width 13 height 13
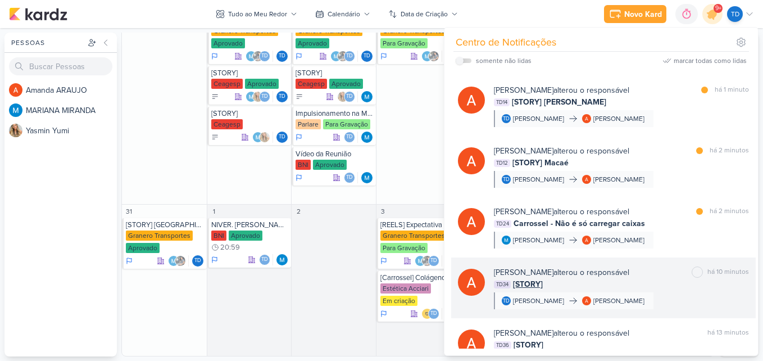
scroll to position [54, 0]
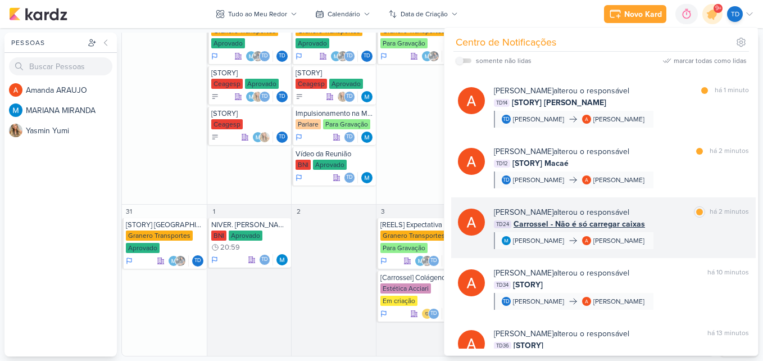
click at [651, 217] on div "Amanda ARAUJO alterou o responsável marcar como lida há 2 minutos" at bounding box center [621, 212] width 255 height 12
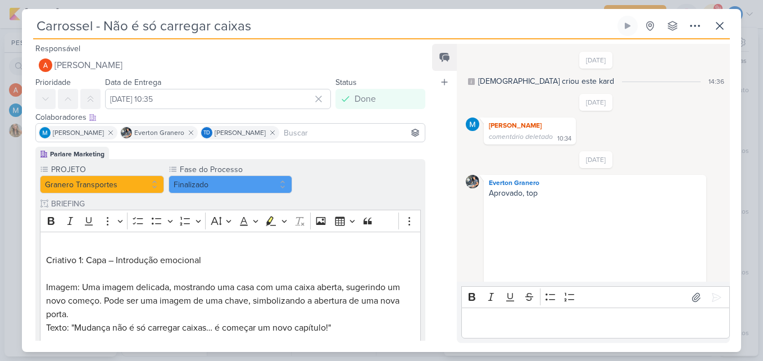
scroll to position [230, 0]
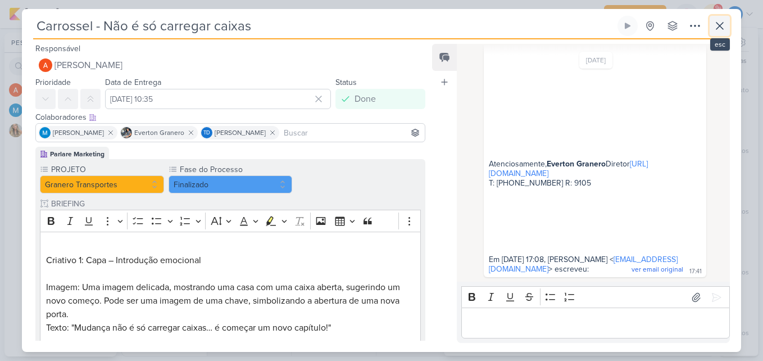
click at [717, 21] on icon at bounding box center [719, 25] width 13 height 13
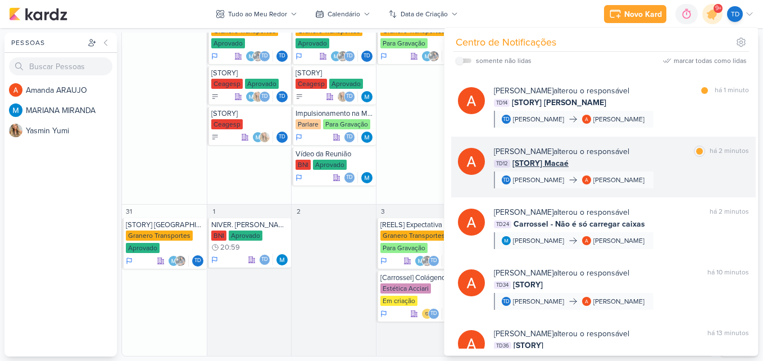
click at [672, 178] on div "Amanda ARAUJO alterou o responsável marcar como lida há 2 minutos TD12 [STORY] …" at bounding box center [621, 166] width 255 height 43
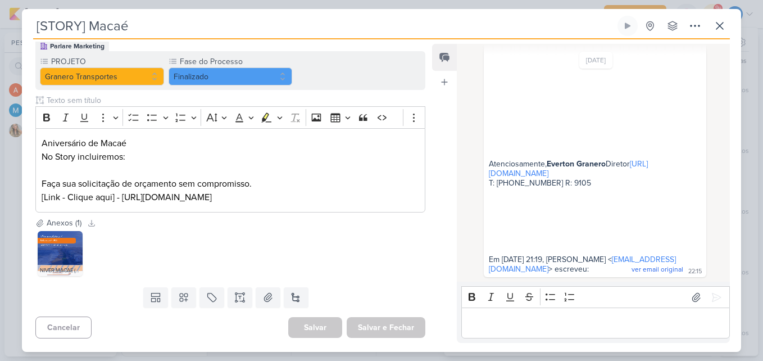
scroll to position [0, 0]
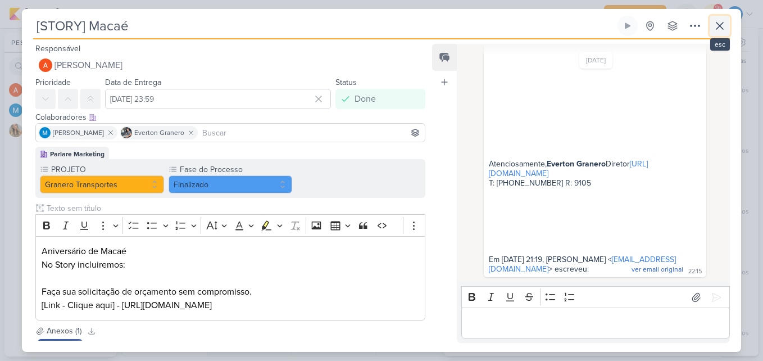
click at [721, 28] on icon at bounding box center [719, 25] width 7 height 7
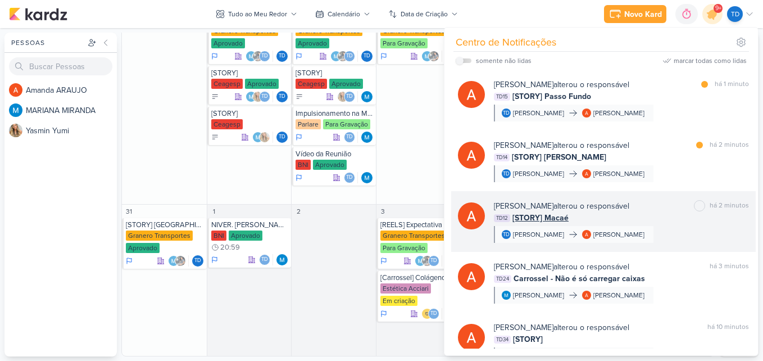
click at [695, 162] on div "TD14 [STORY] João Pessoa" at bounding box center [621, 157] width 255 height 12
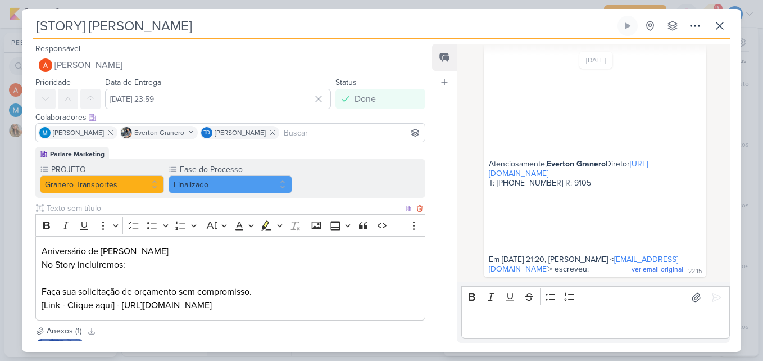
scroll to position [108, 0]
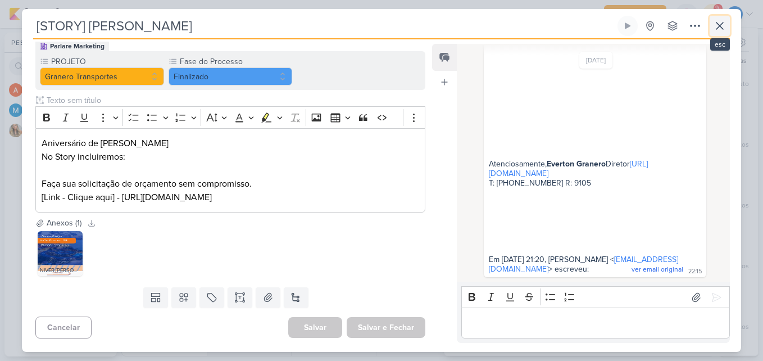
click at [721, 21] on icon at bounding box center [719, 25] width 13 height 13
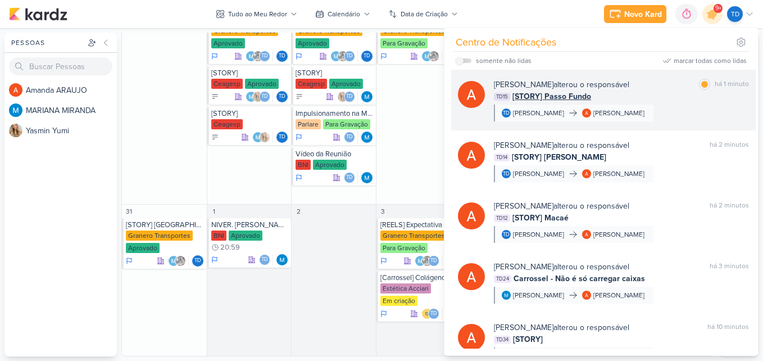
click at [648, 98] on div "TD15 [STORY] Passo Fundo" at bounding box center [621, 96] width 255 height 12
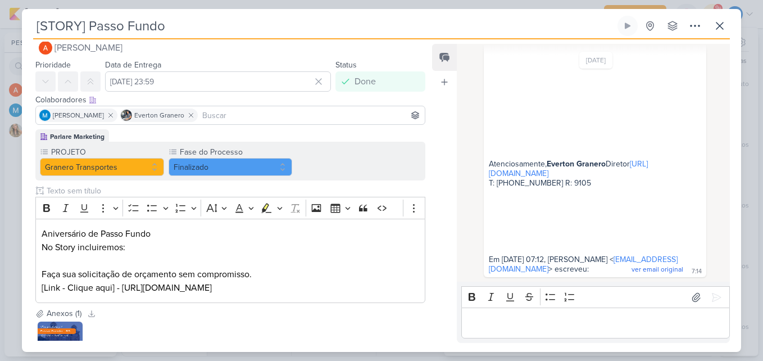
scroll to position [0, 0]
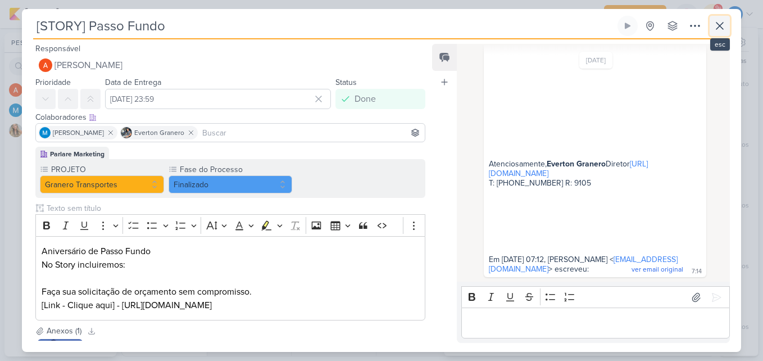
click at [713, 25] on icon at bounding box center [719, 25] width 13 height 13
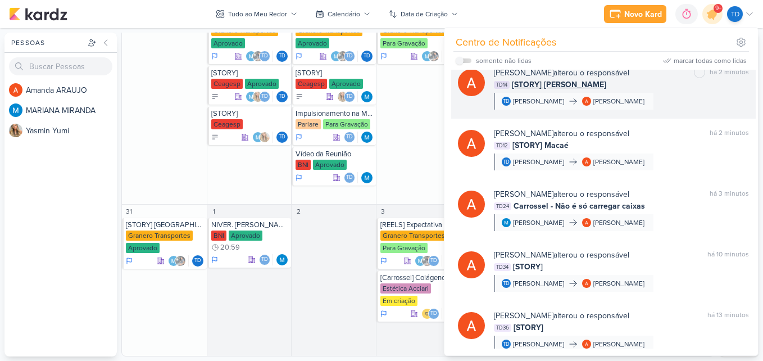
scroll to position [73, 0]
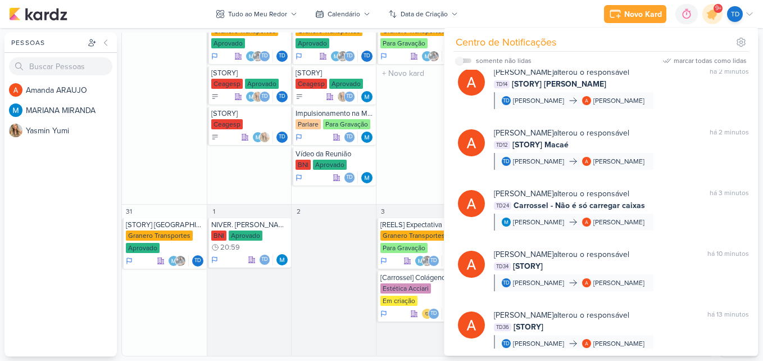
click at [408, 158] on div "27 [REELS] Com a Sylvia Granero Transportes Para Gravação" at bounding box center [418, 102] width 85 height 204
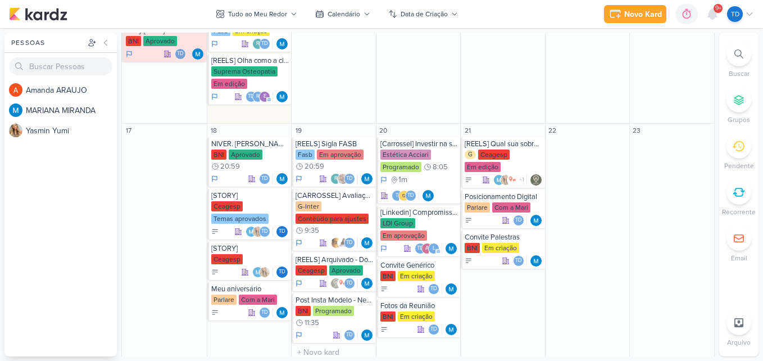
scroll to position [782, 0]
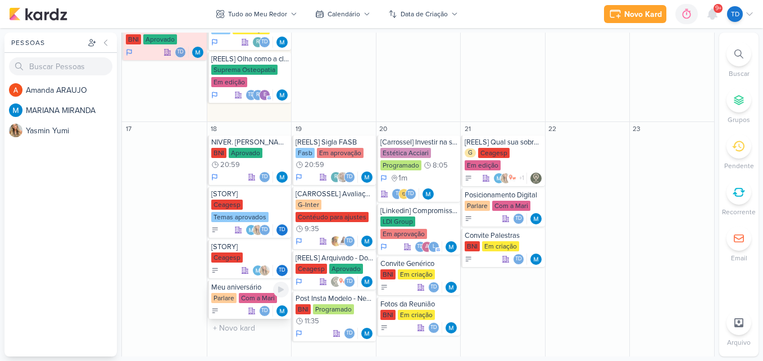
click at [240, 302] on div "Com a Mari" at bounding box center [258, 298] width 38 height 10
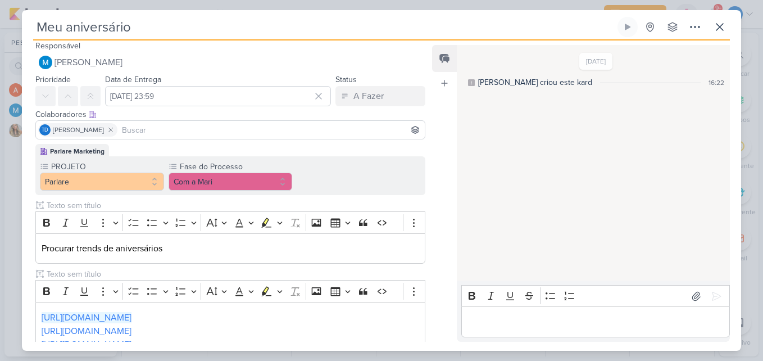
scroll to position [0, 0]
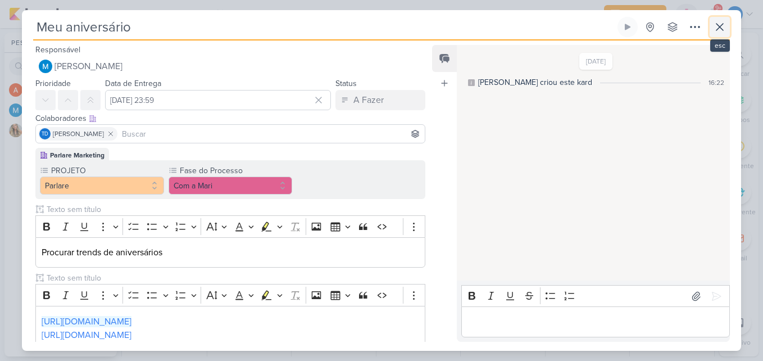
click at [724, 31] on icon at bounding box center [719, 26] width 13 height 13
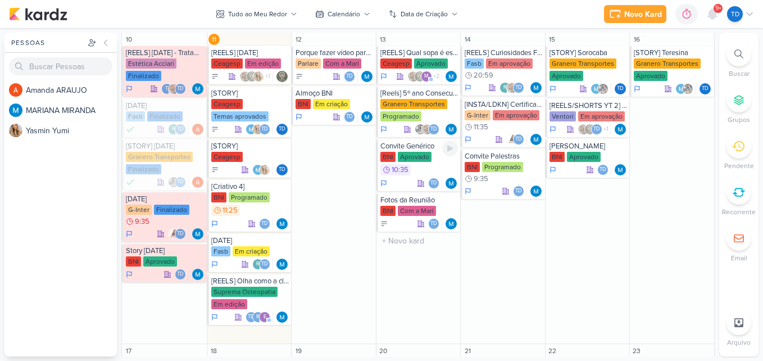
scroll to position [559, 0]
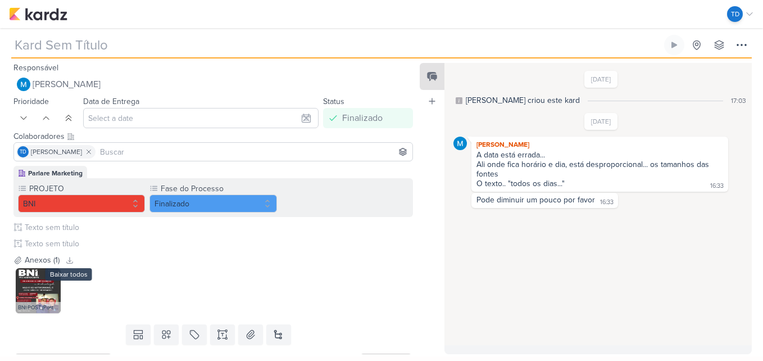
type input "Convite Genérico"
type input "6 de agosto de 2025 às 16:30"
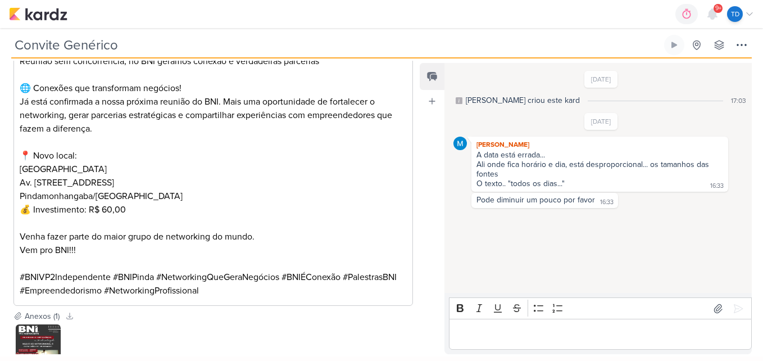
scroll to position [411, 0]
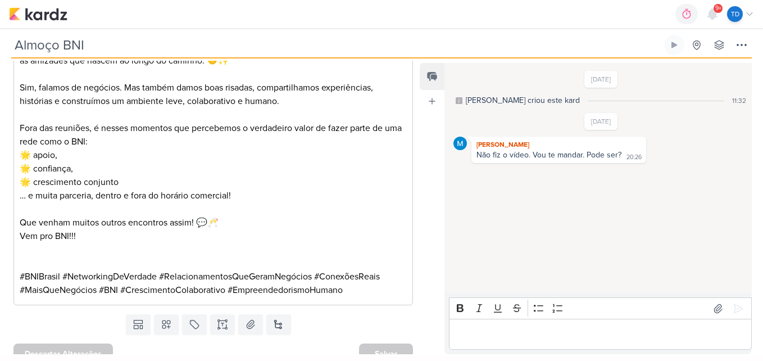
scroll to position [412, 0]
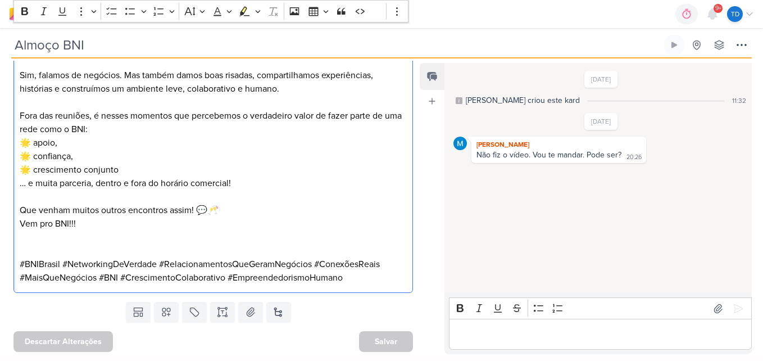
drag, startPoint x: 0, startPoint y: 0, endPoint x: 276, endPoint y: 238, distance: 364.4
click at [276, 238] on p "Editor editing area: main" at bounding box center [214, 236] width 388 height 13
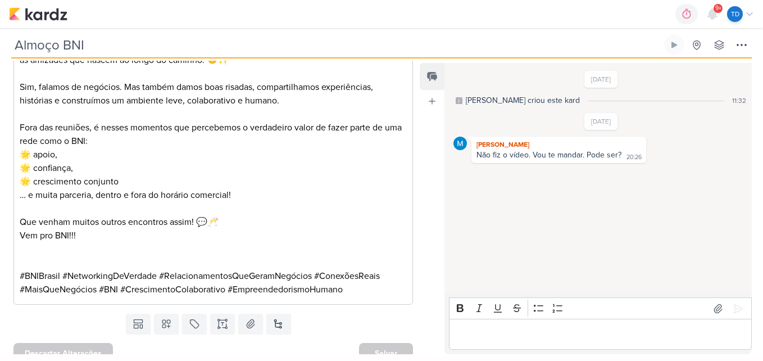
scroll to position [401, 0]
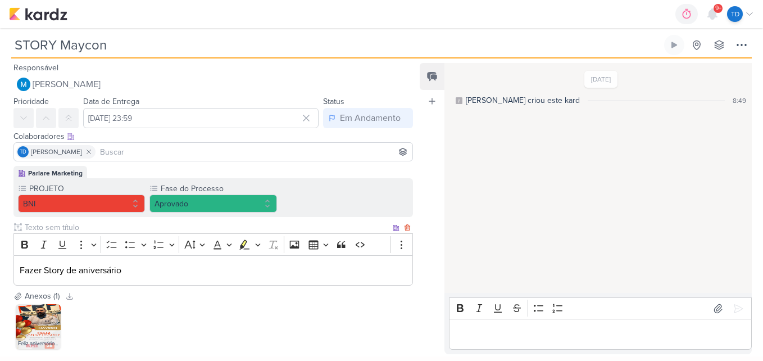
scroll to position [58, 0]
